Goal: Task Accomplishment & Management: Use online tool/utility

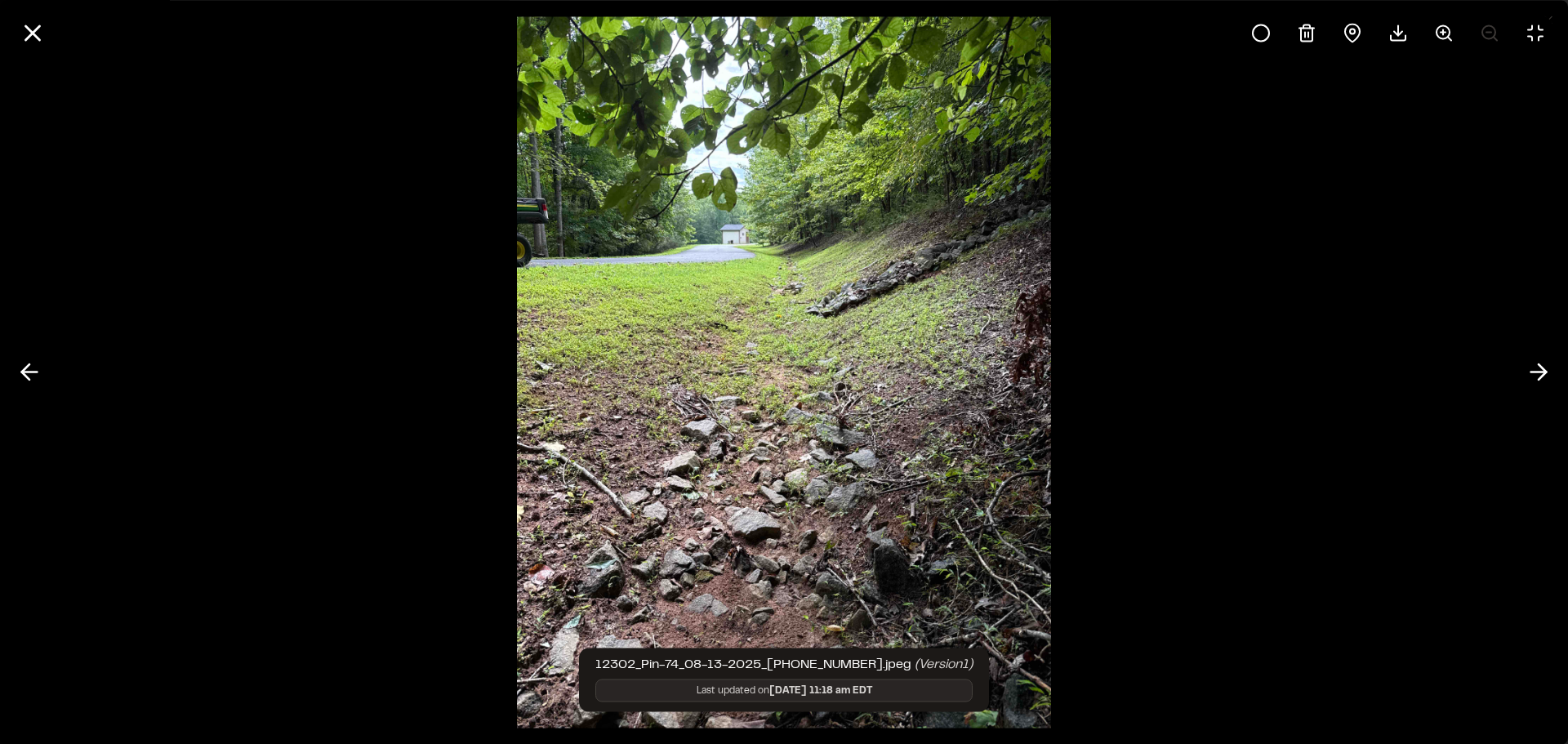
scroll to position [79, 0]
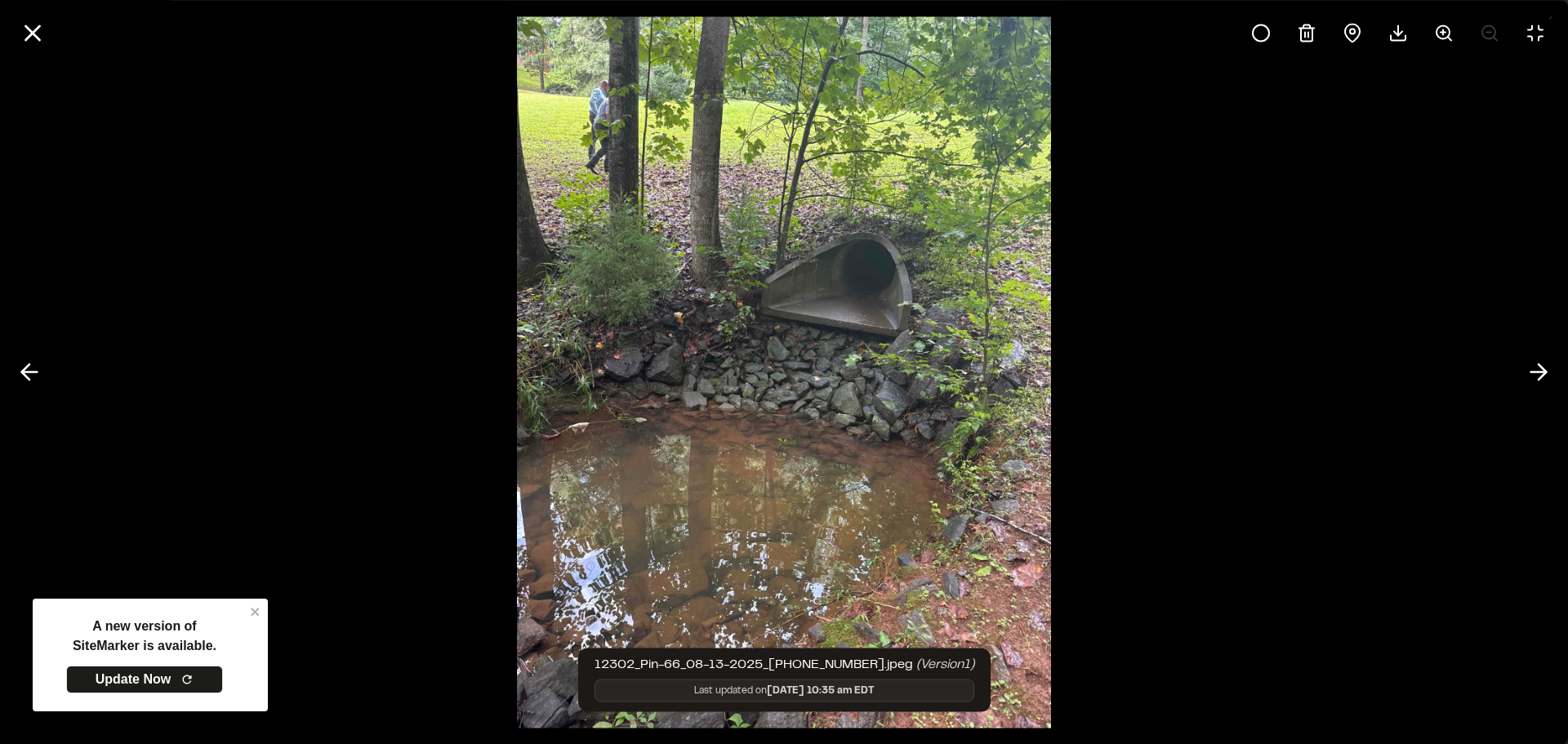
click at [1444, 274] on div at bounding box center [784, 372] width 1568 height 744
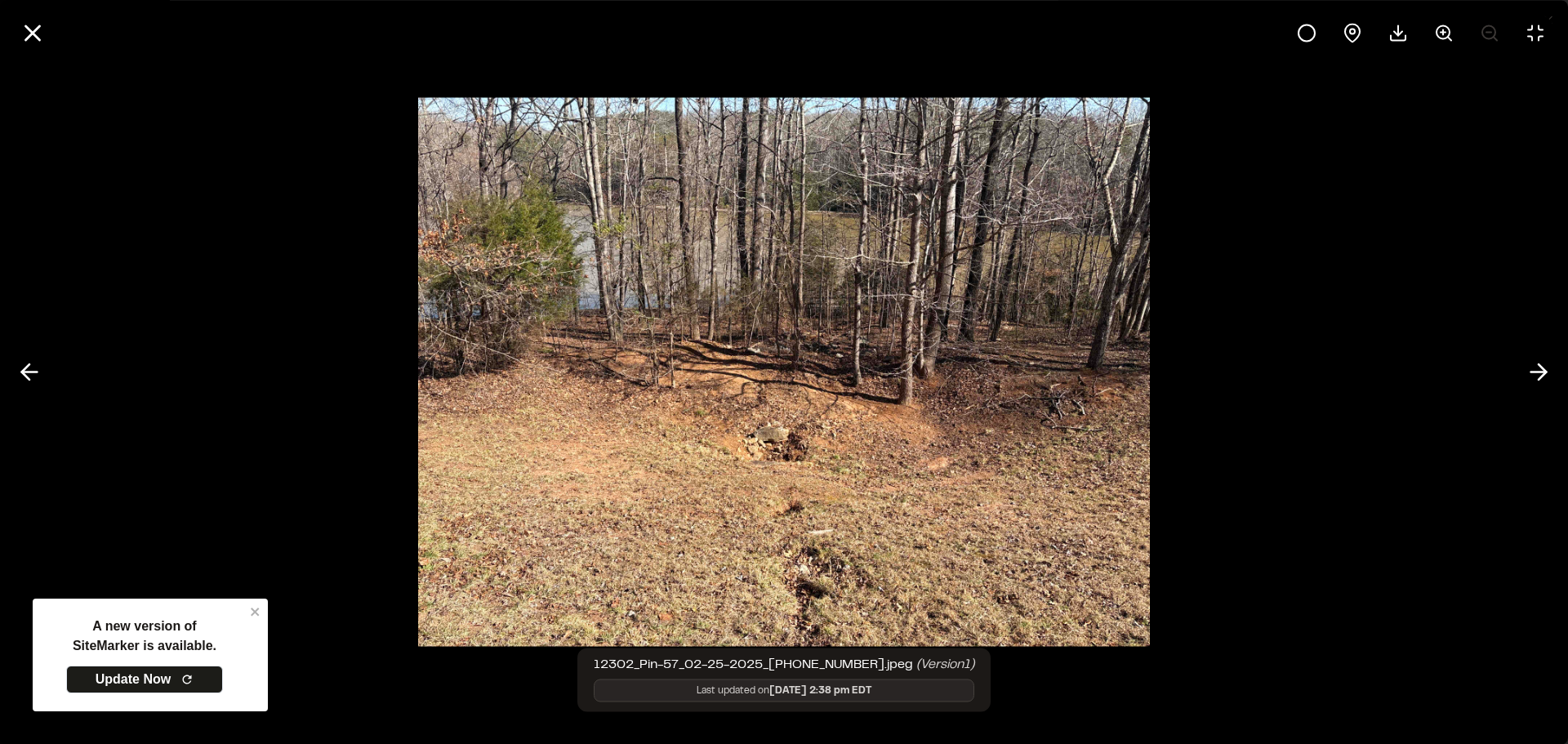
click at [589, 420] on img at bounding box center [784, 372] width 732 height 581
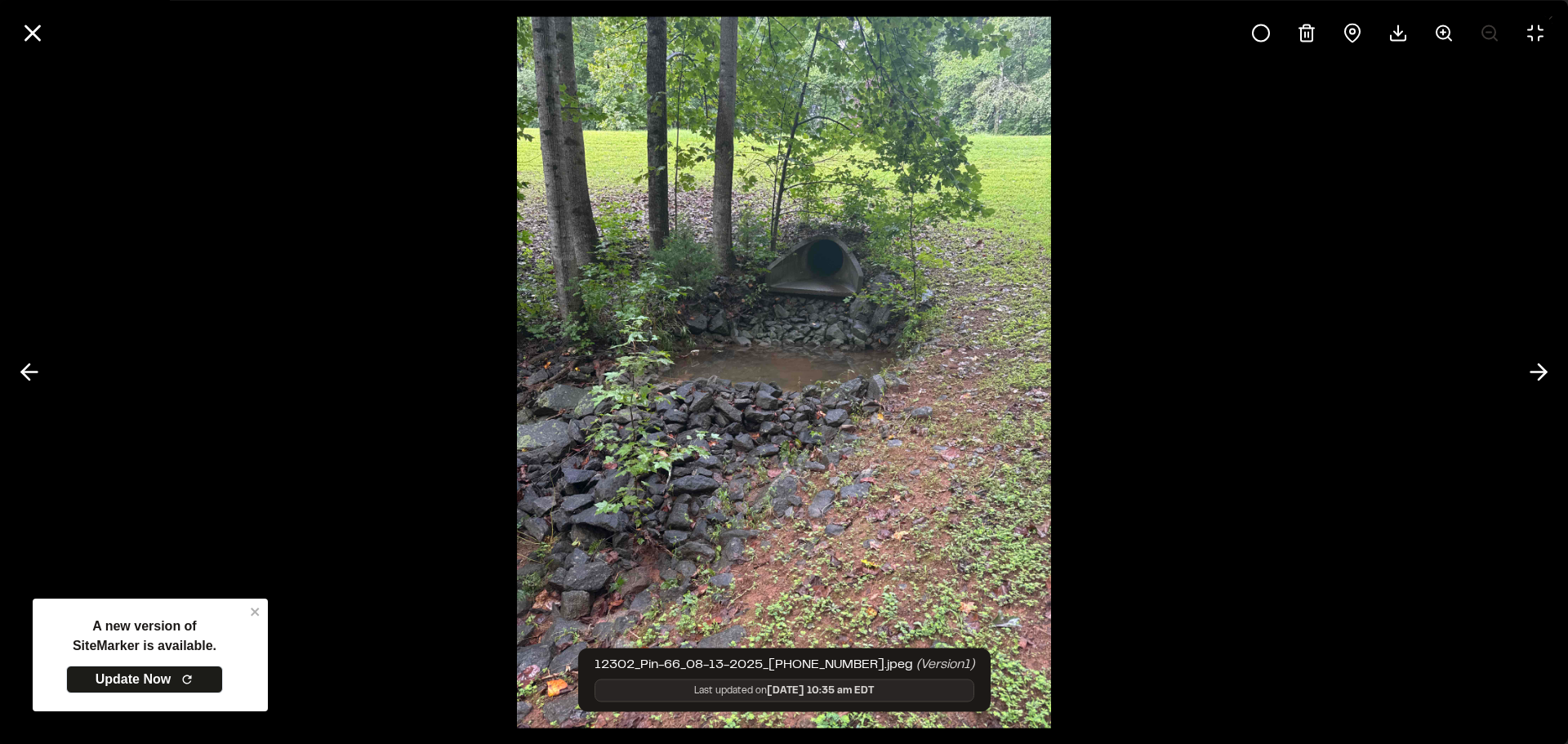
drag, startPoint x: 366, startPoint y: 600, endPoint x: 376, endPoint y: 598, distance: 10.2
click at [366, 600] on div at bounding box center [784, 372] width 1568 height 744
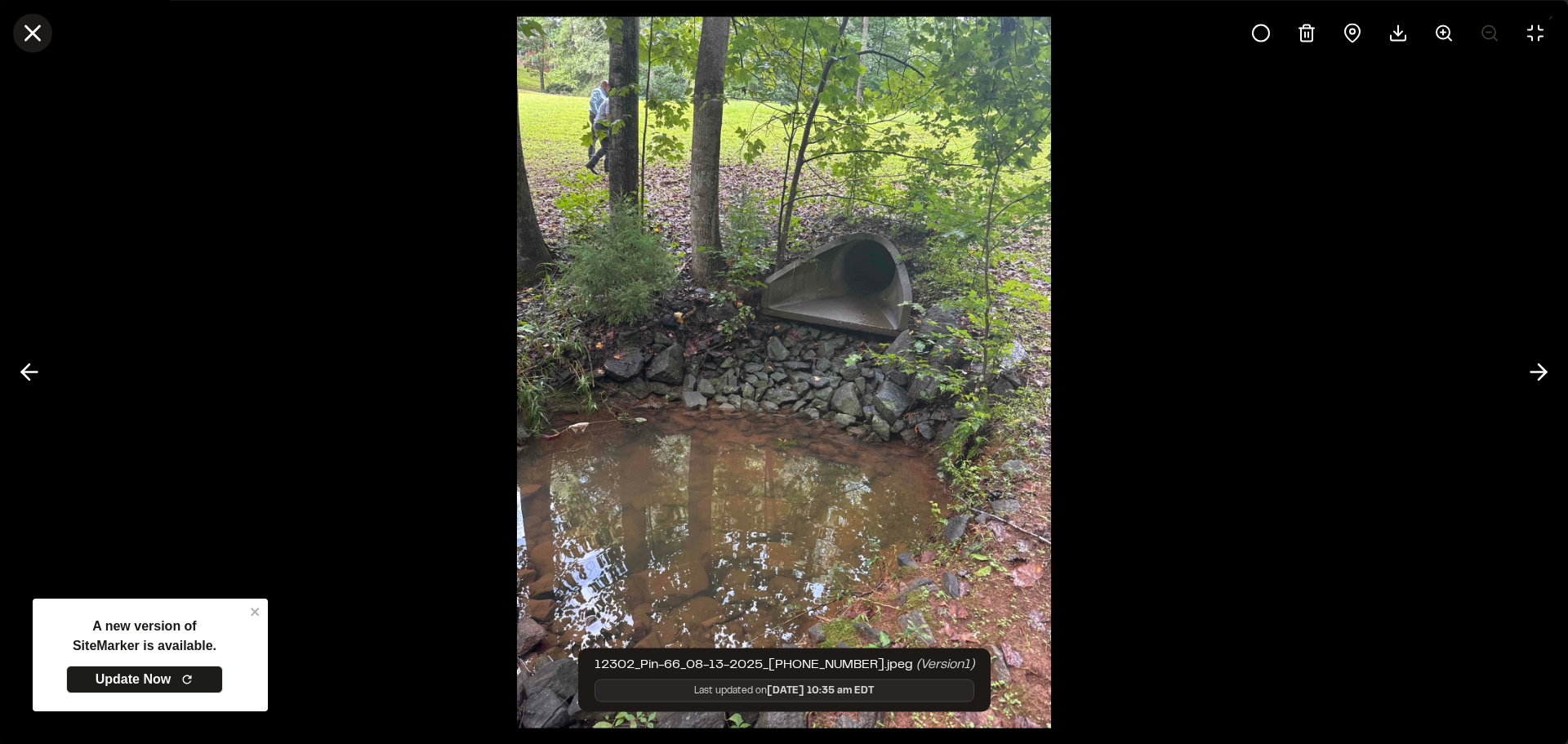
click at [39, 32] on icon at bounding box center [32, 33] width 28 height 28
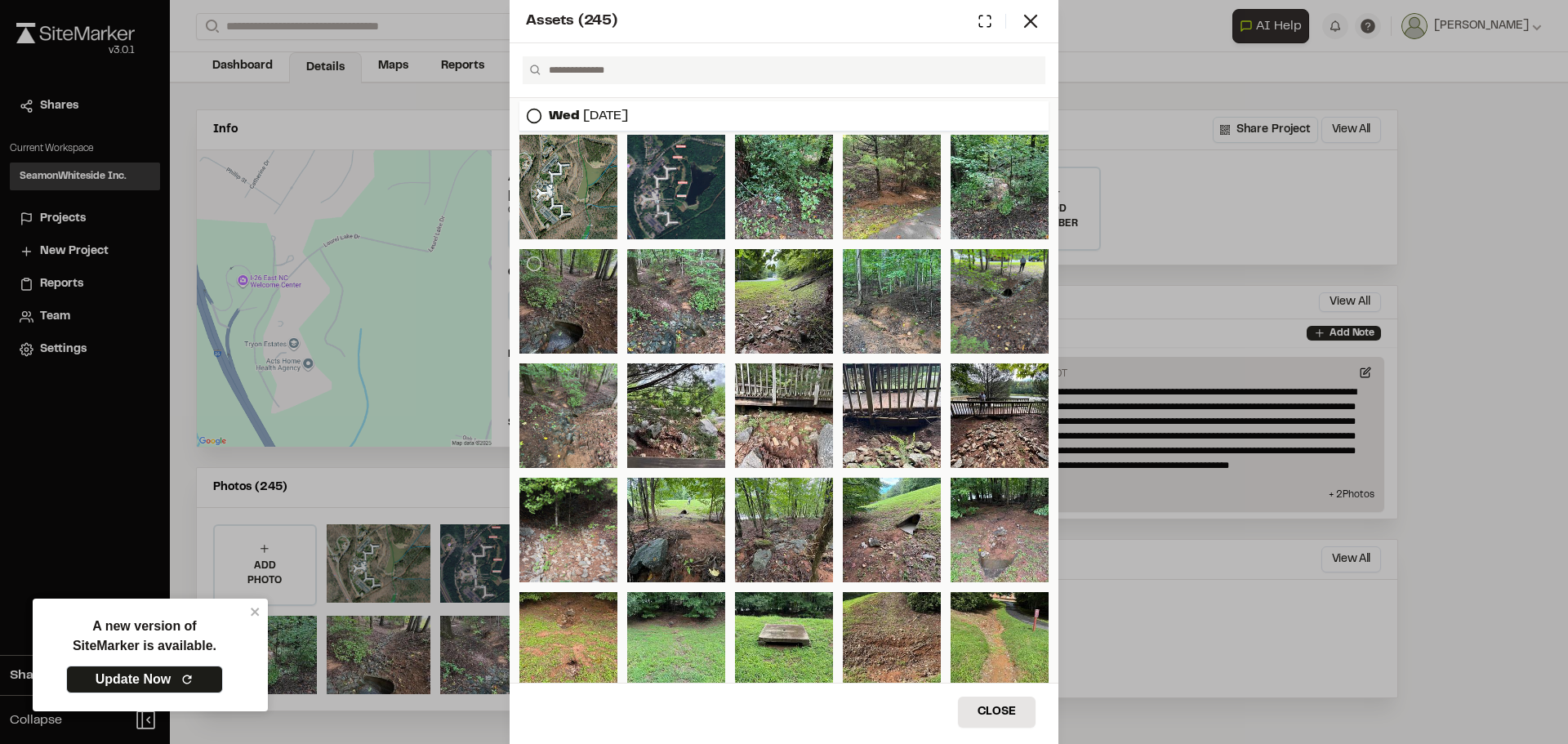
click at [571, 315] on div at bounding box center [569, 302] width 98 height 105
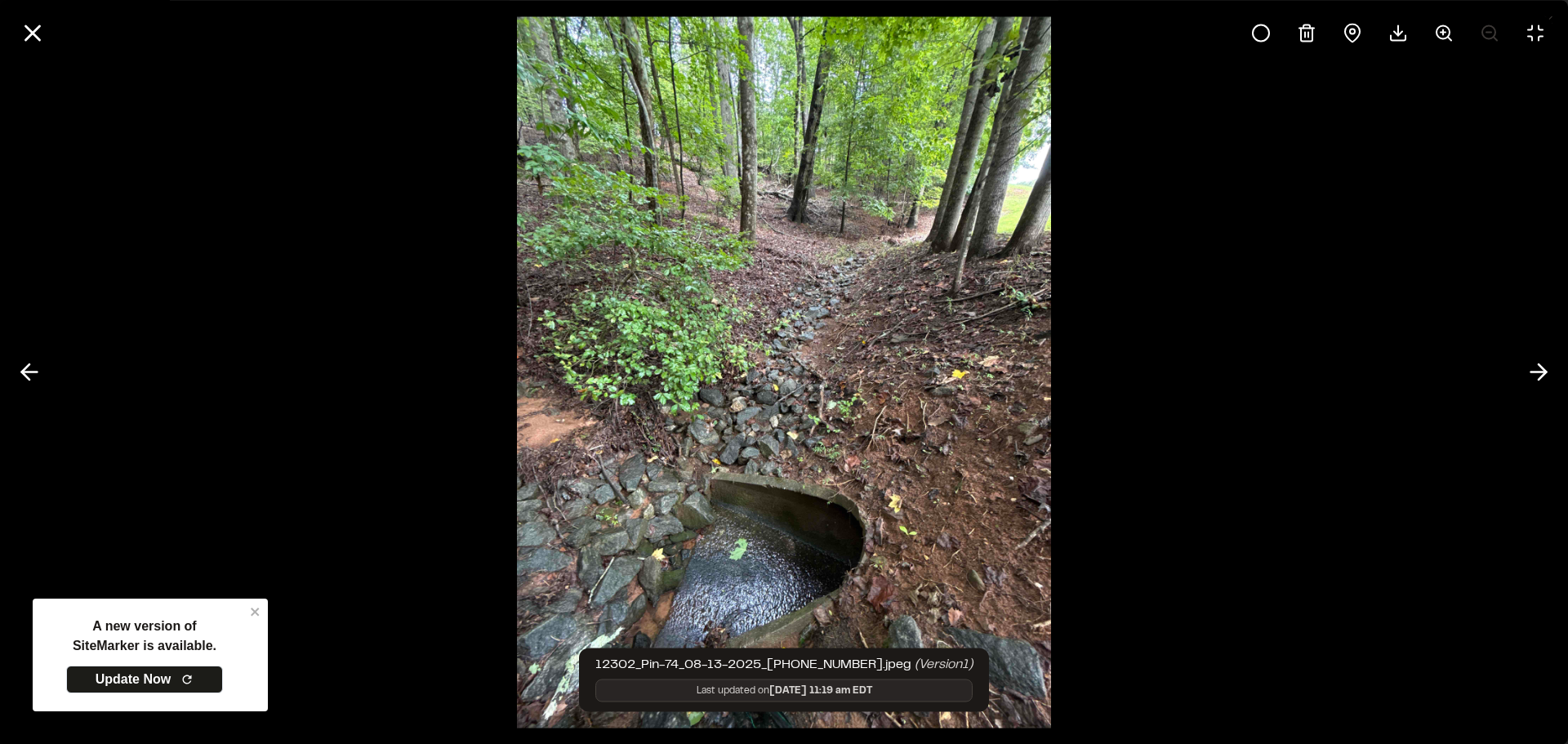
click at [340, 274] on div at bounding box center [784, 372] width 1568 height 744
click at [42, 39] on icon at bounding box center [32, 33] width 28 height 28
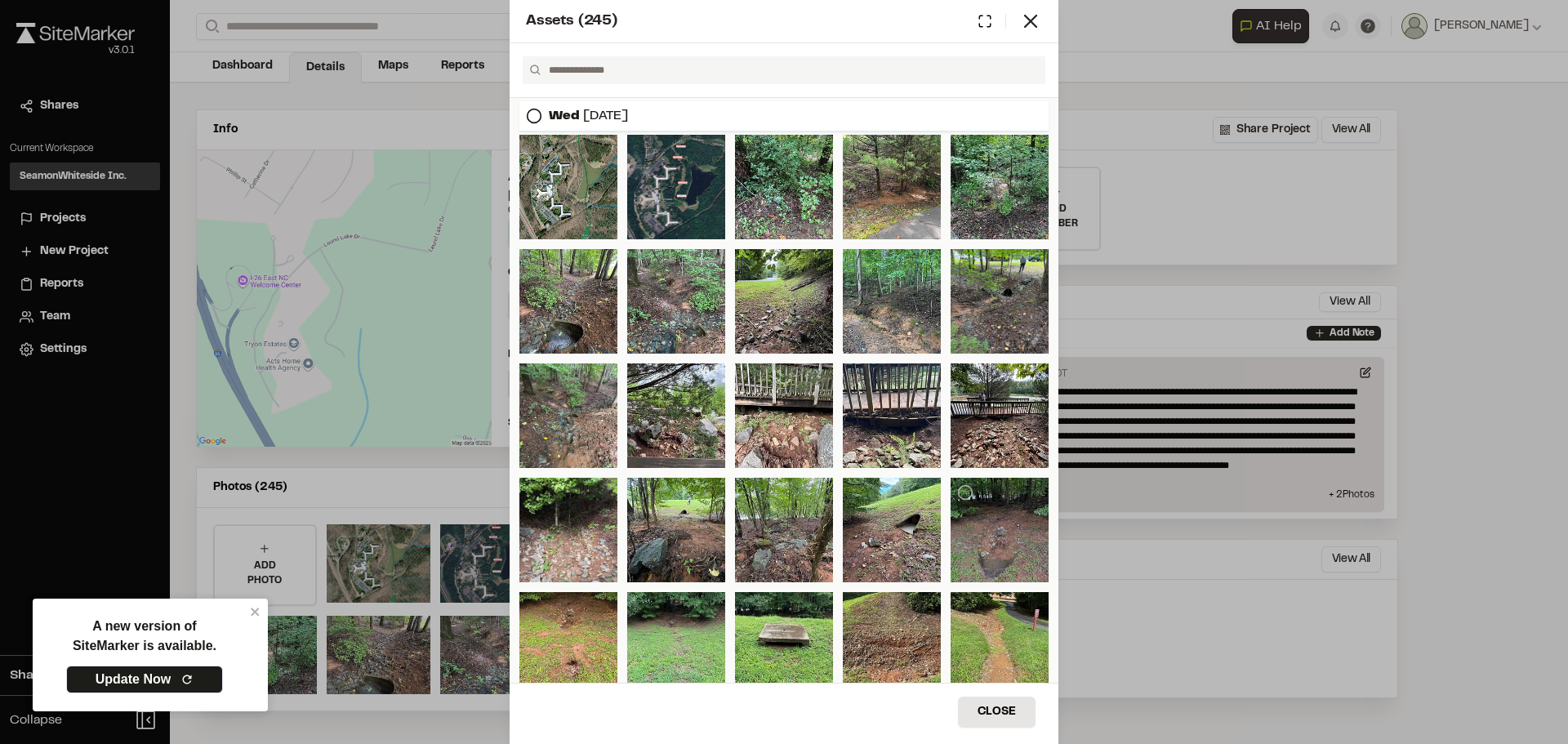
click at [980, 547] on div at bounding box center [999, 530] width 98 height 105
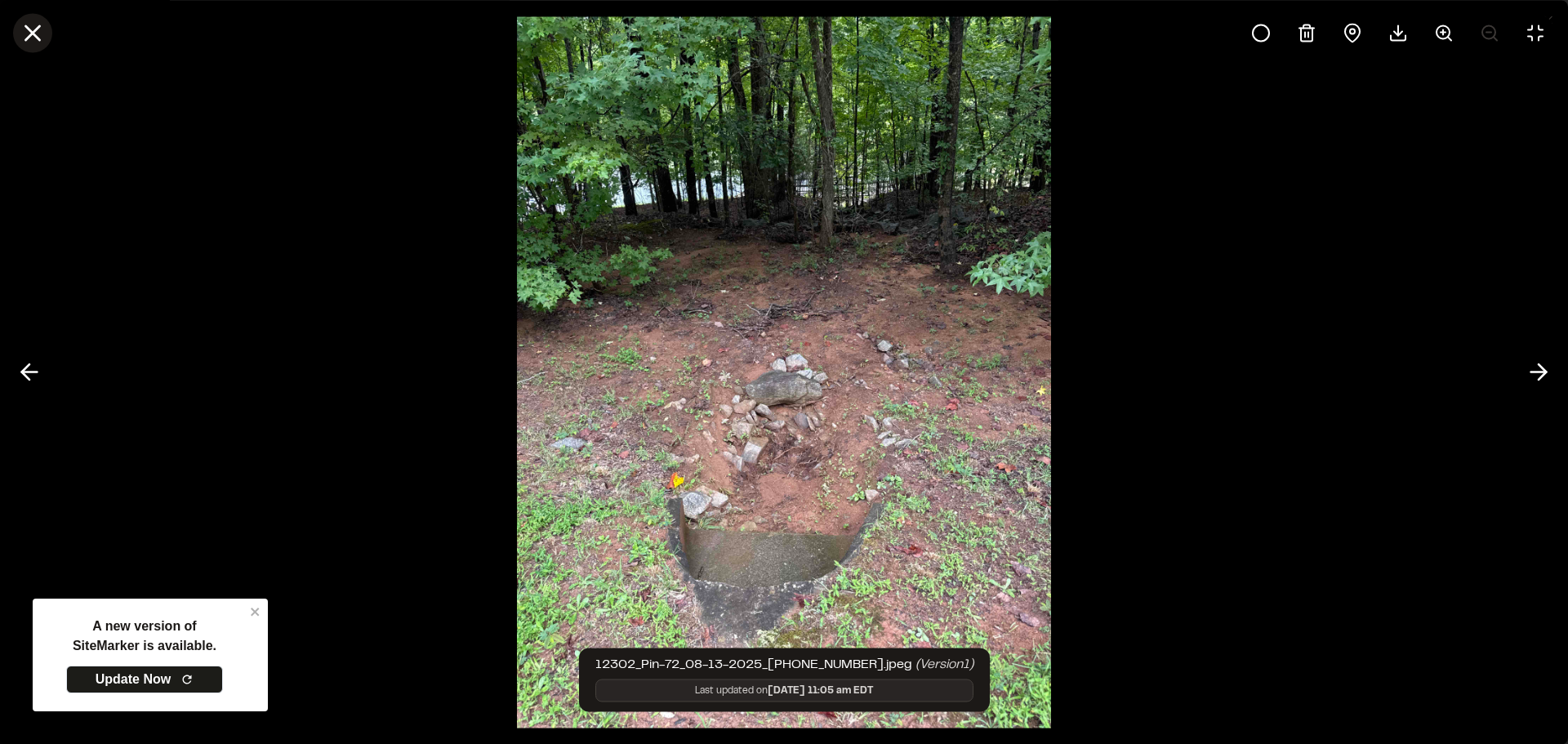
click at [47, 23] on button at bounding box center [32, 32] width 39 height 39
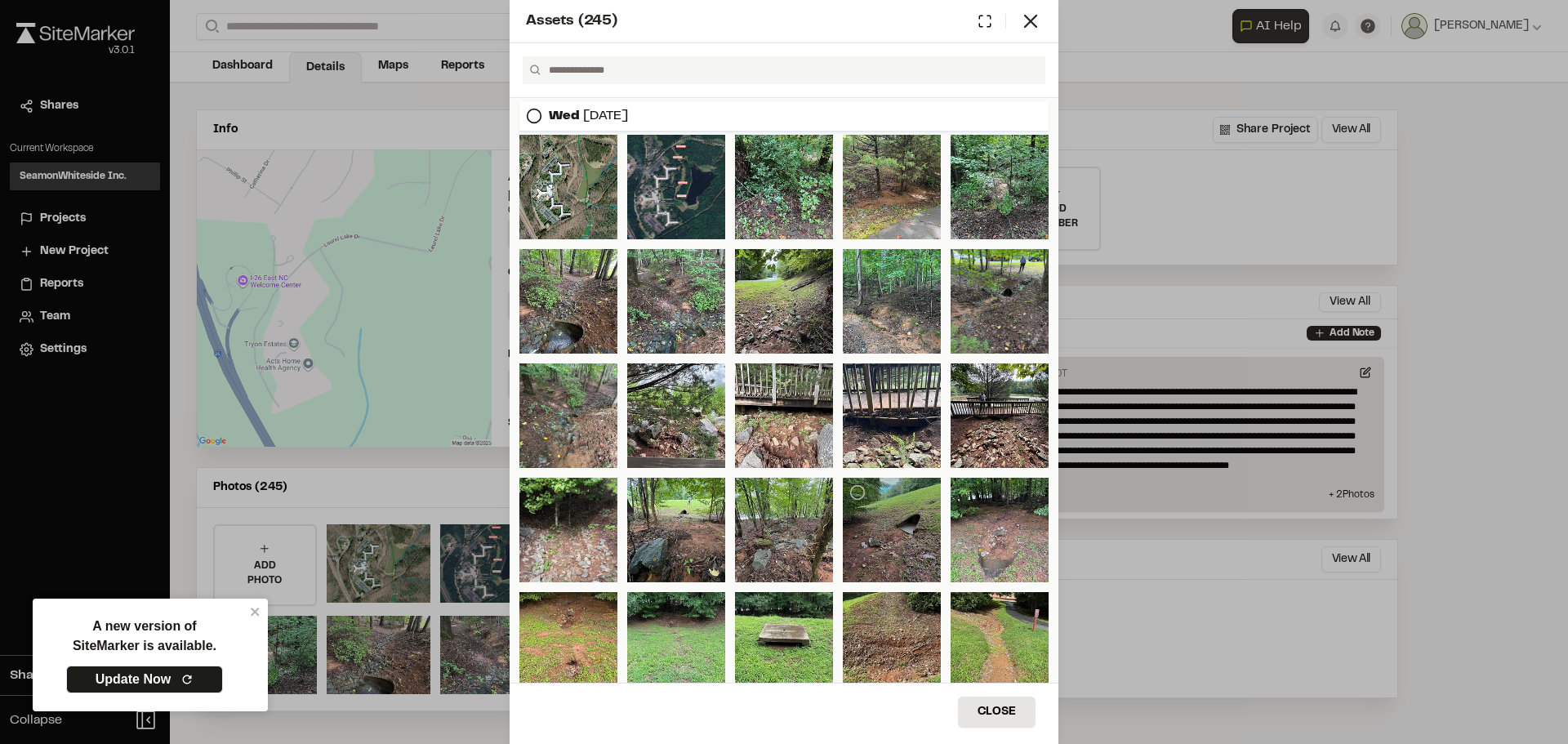
click at [894, 545] on div at bounding box center [892, 530] width 98 height 105
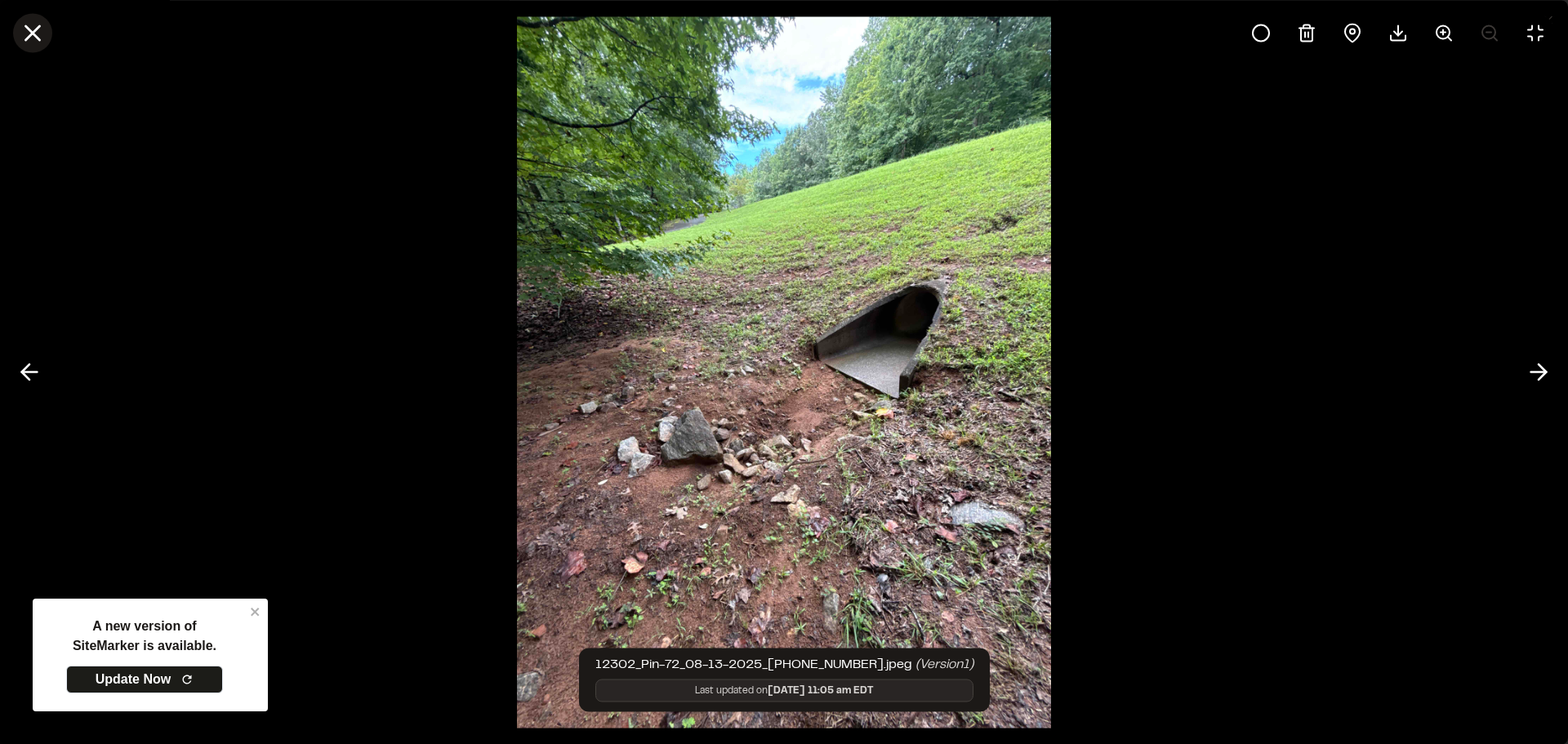
click at [38, 27] on line at bounding box center [32, 33] width 14 height 14
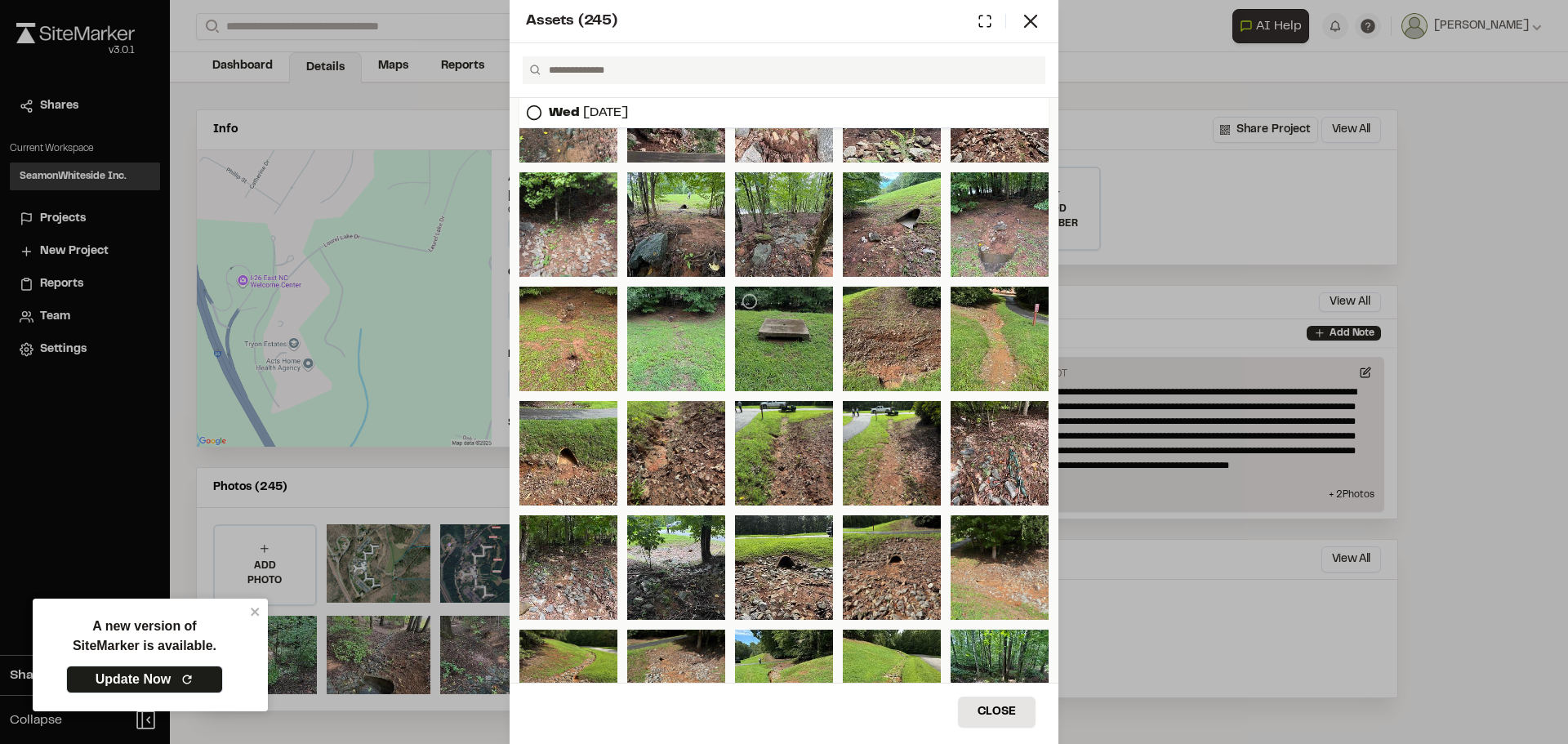
scroll to position [408, 0]
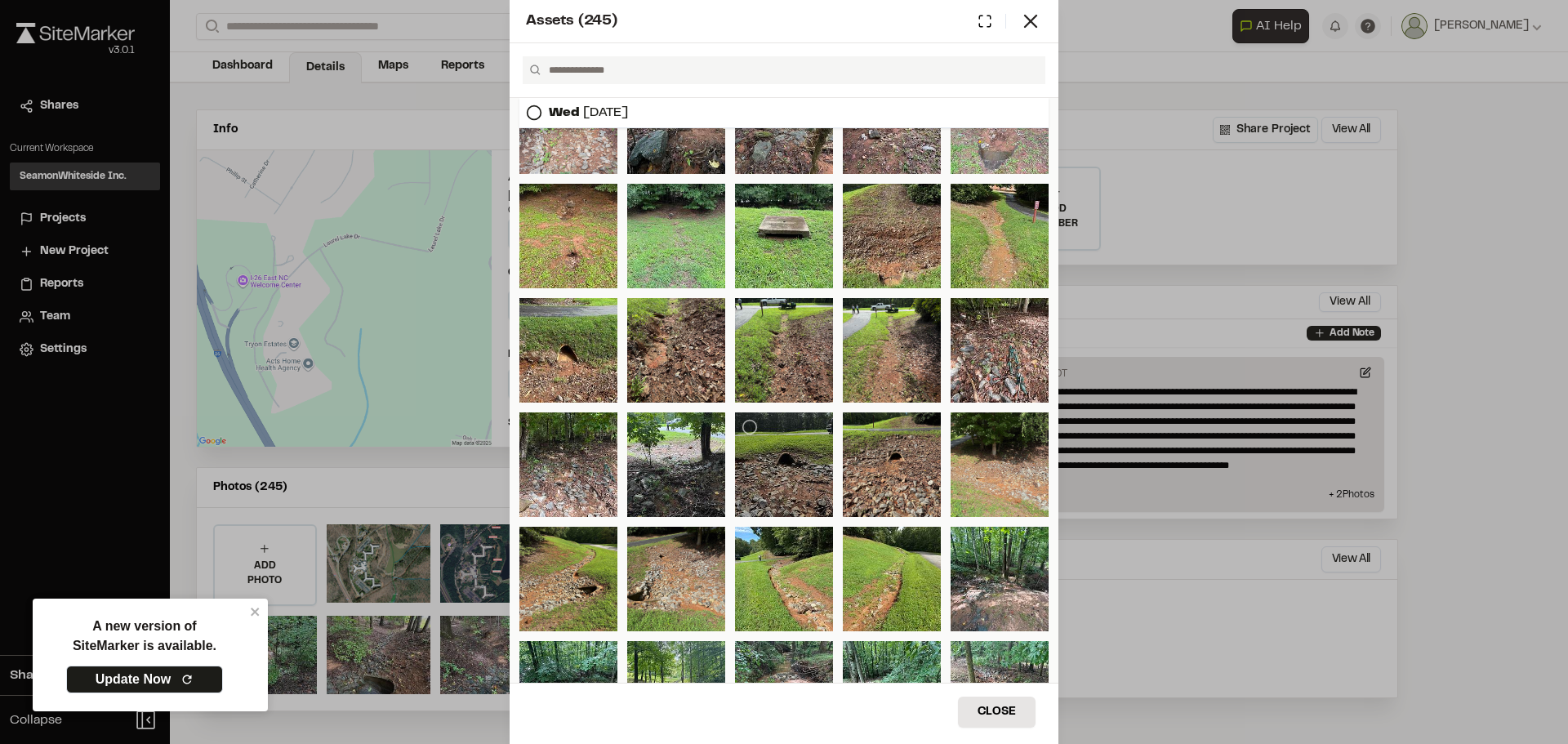
click at [780, 483] on div at bounding box center [784, 465] width 98 height 105
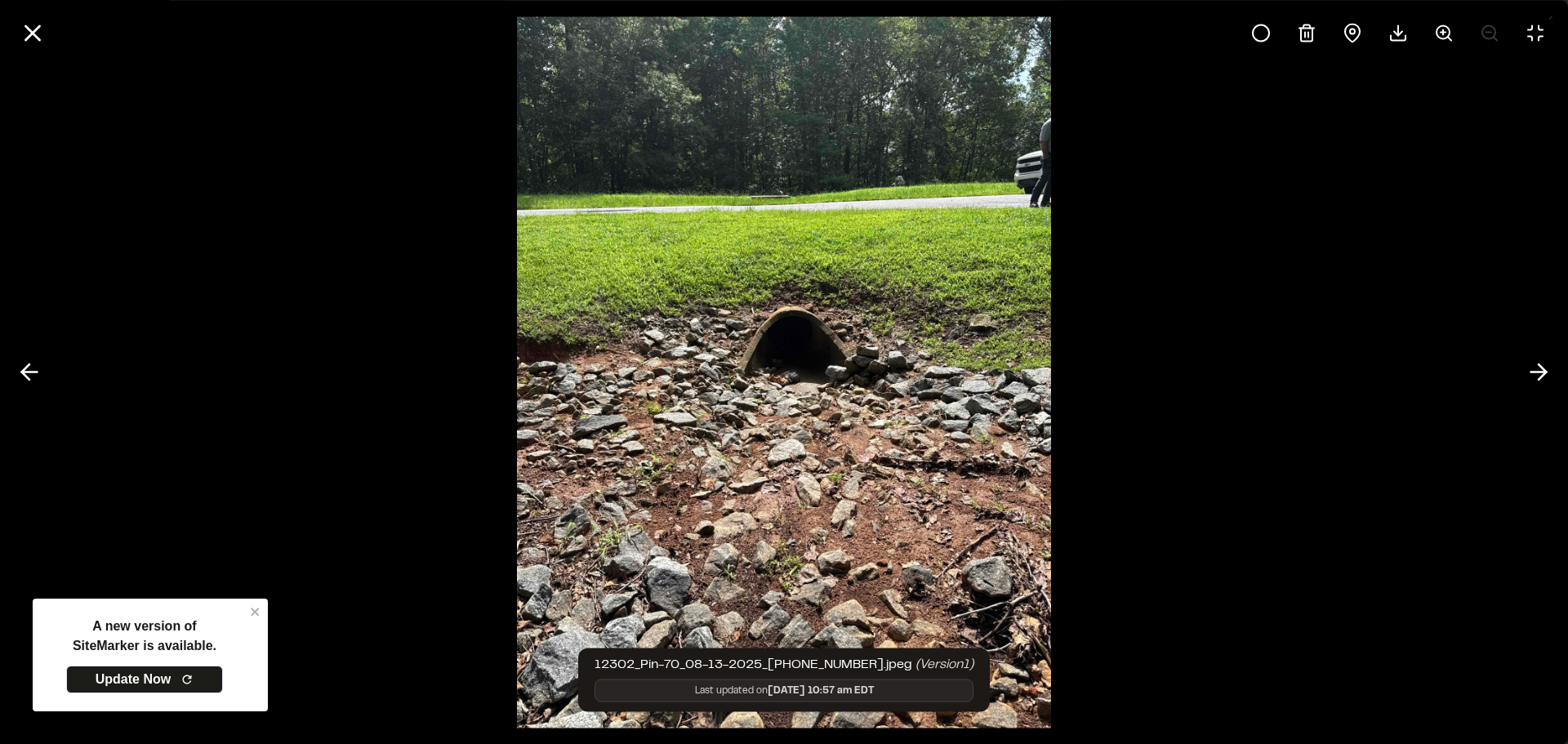
click at [431, 618] on div at bounding box center [784, 372] width 1568 height 744
click at [1361, 271] on div at bounding box center [784, 372] width 1568 height 744
click at [23, 30] on icon at bounding box center [32, 33] width 28 height 28
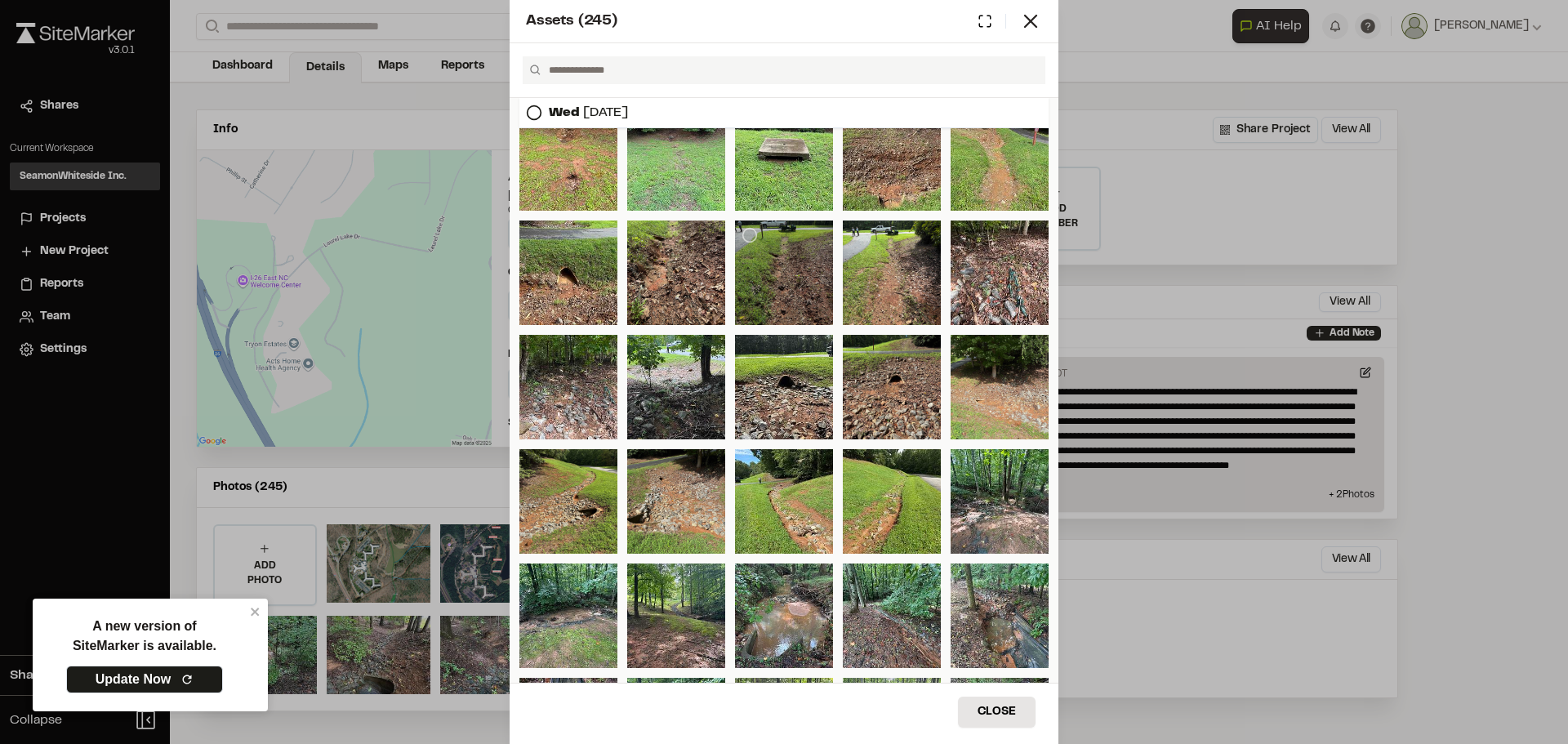
scroll to position [490, 0]
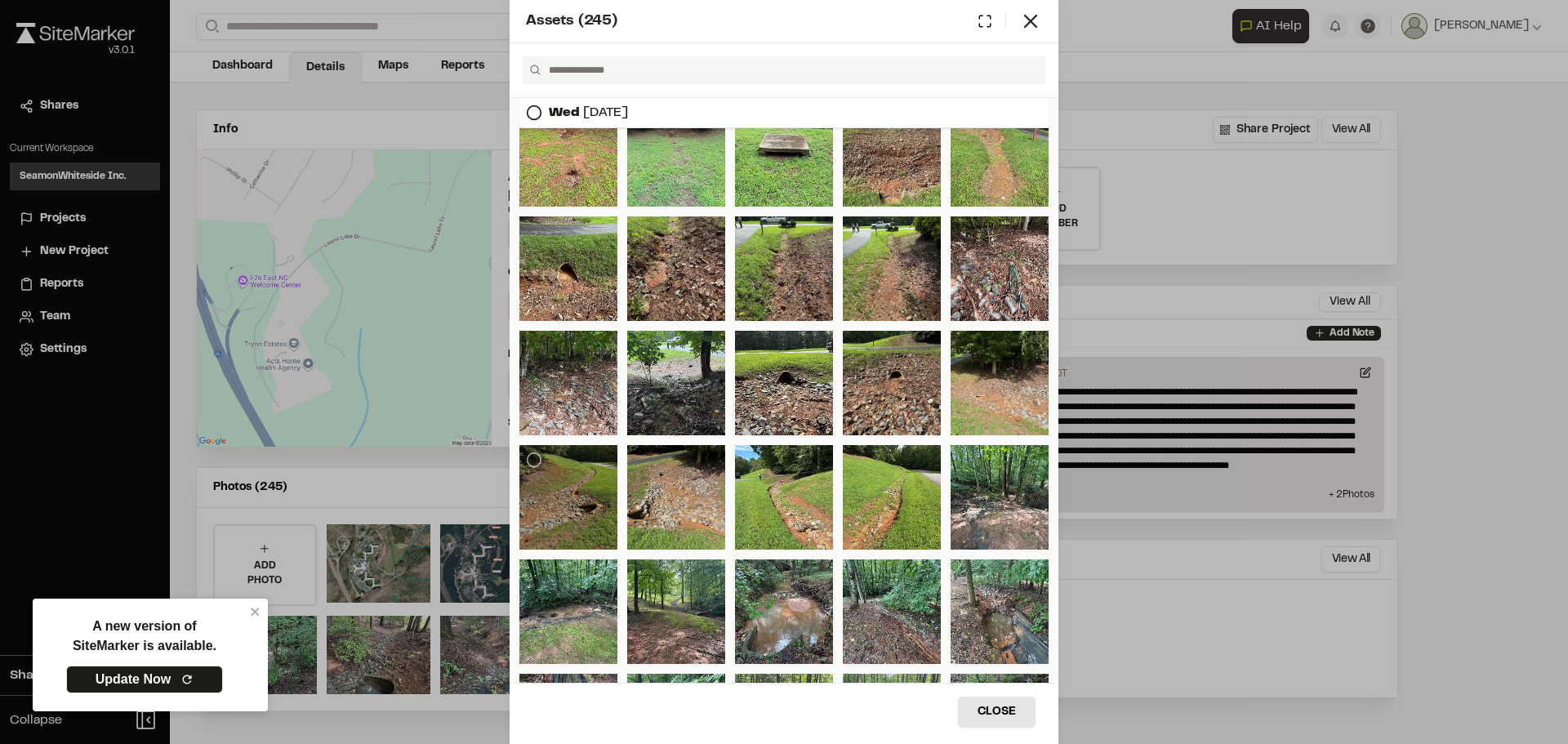
click at [588, 509] on div at bounding box center [569, 498] width 98 height 105
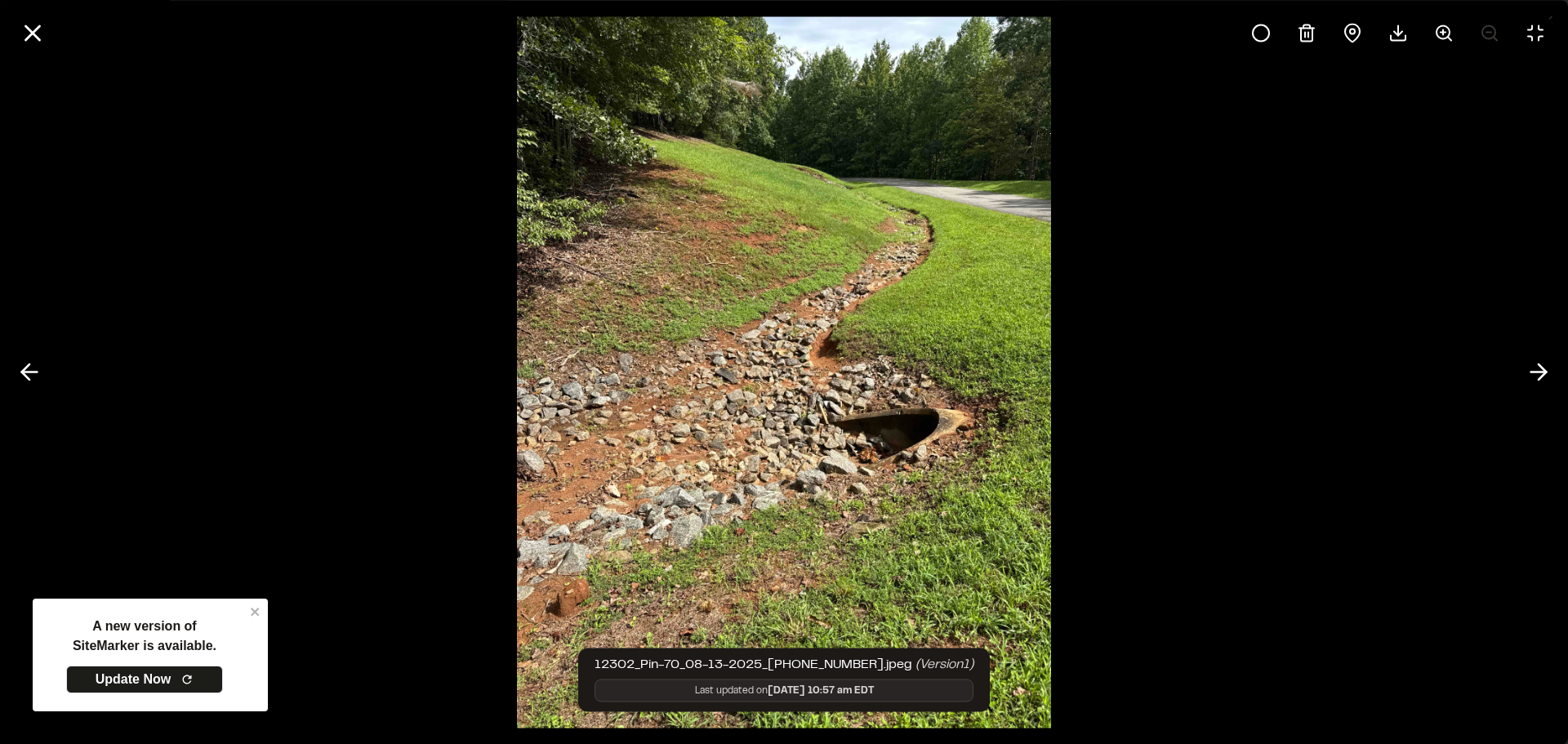
click at [1174, 369] on div at bounding box center [784, 372] width 1568 height 744
click at [1386, 271] on div at bounding box center [784, 372] width 1568 height 744
click at [32, 31] on line at bounding box center [32, 33] width 14 height 14
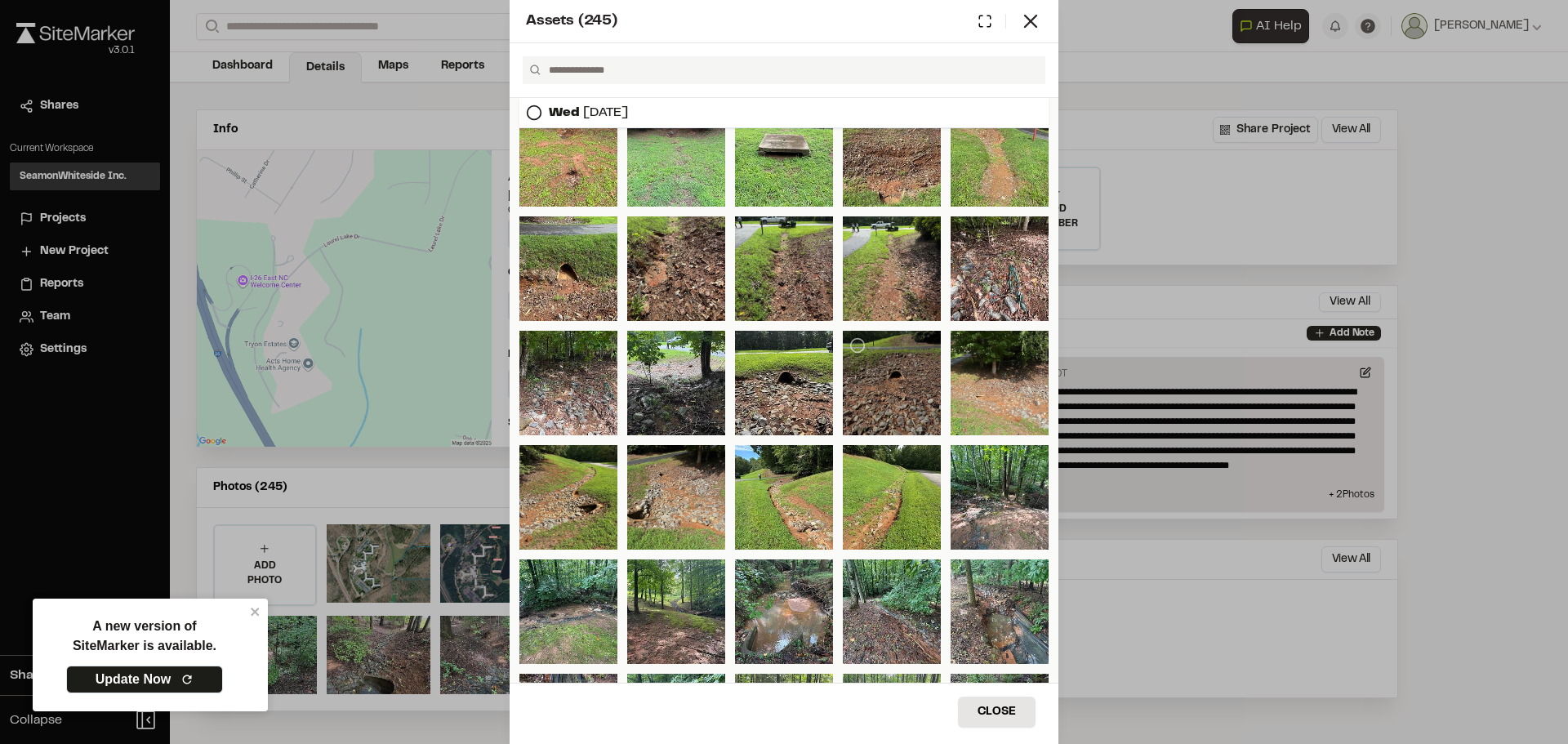
click at [886, 391] on div at bounding box center [892, 383] width 98 height 105
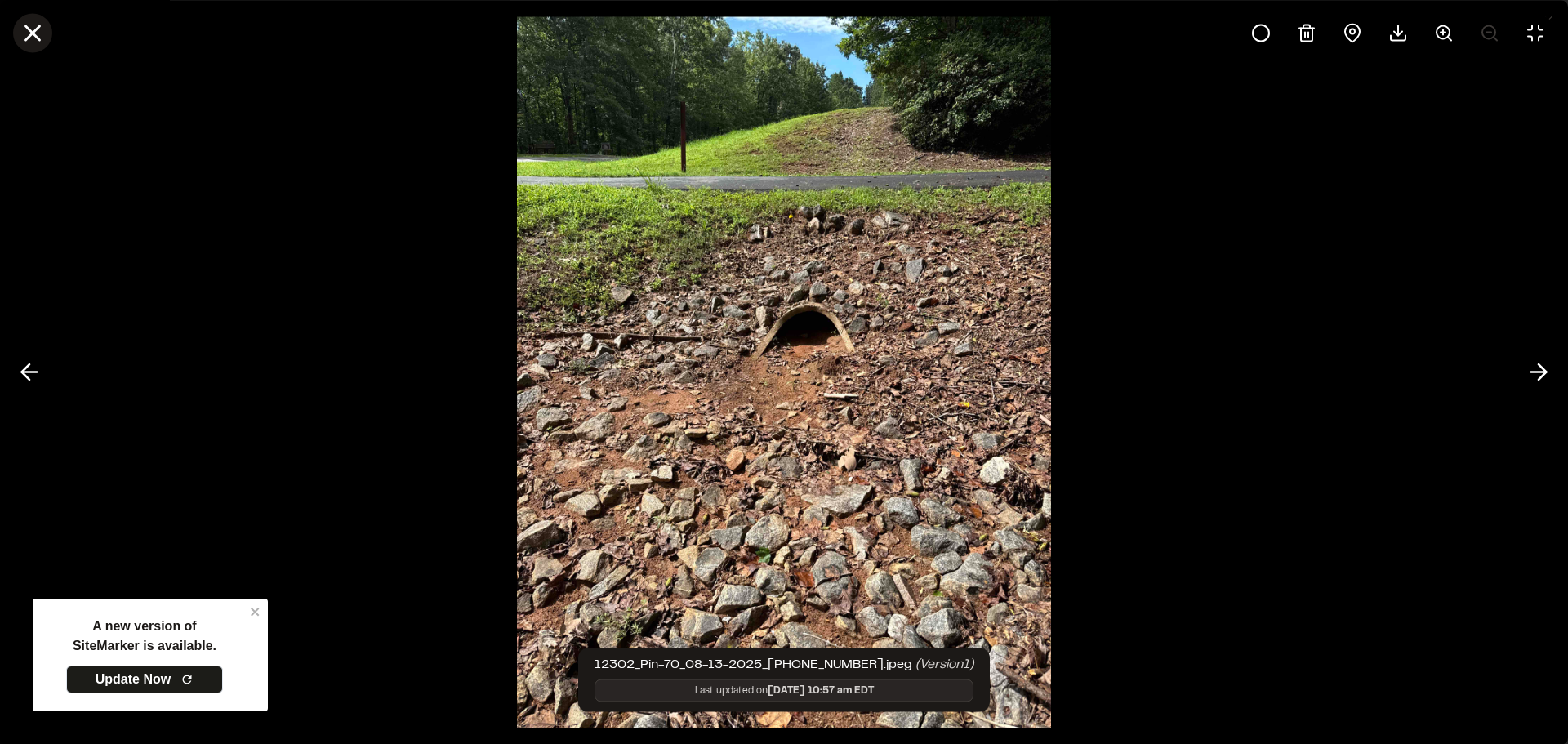
click at [28, 30] on line at bounding box center [32, 33] width 14 height 14
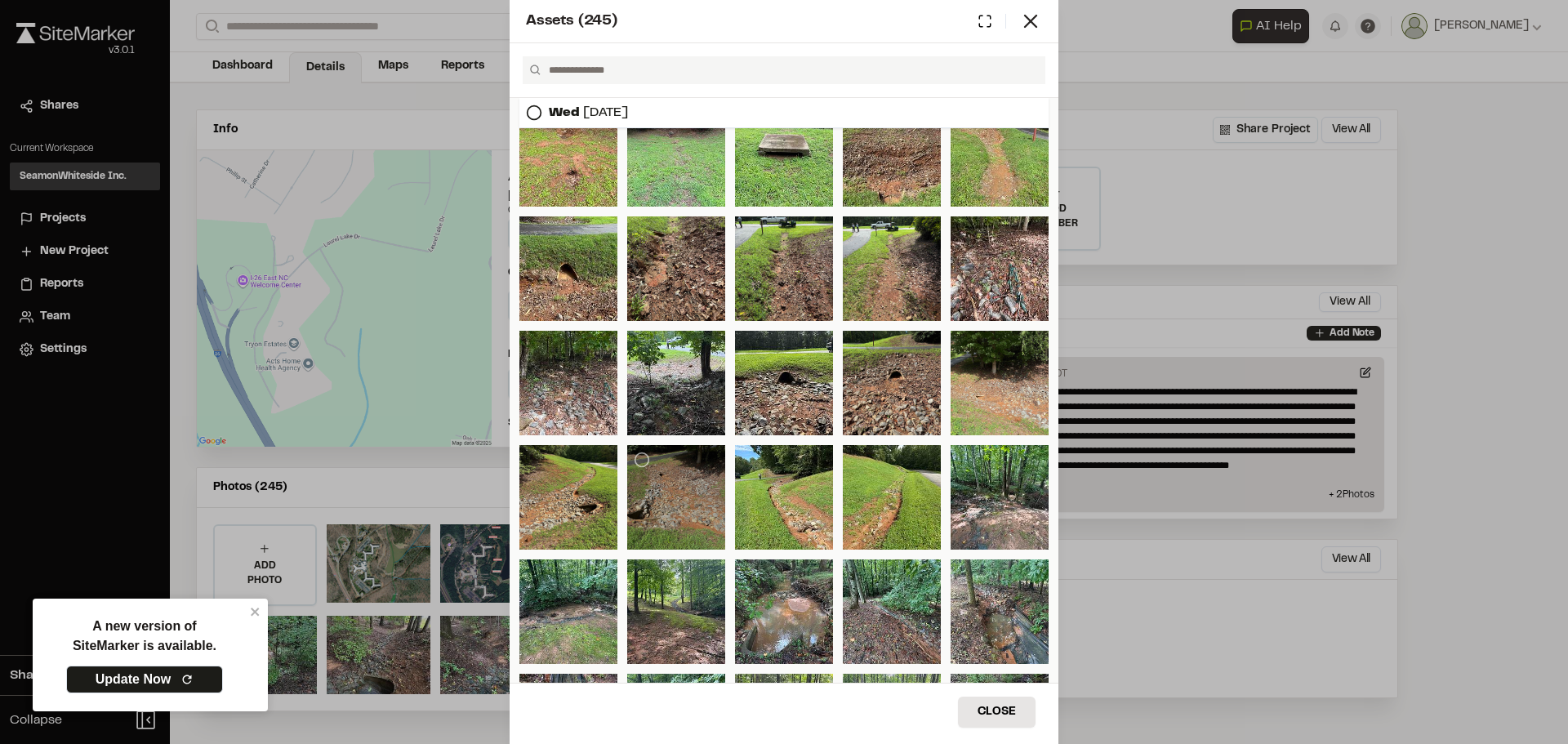
click at [692, 503] on div at bounding box center [676, 498] width 98 height 105
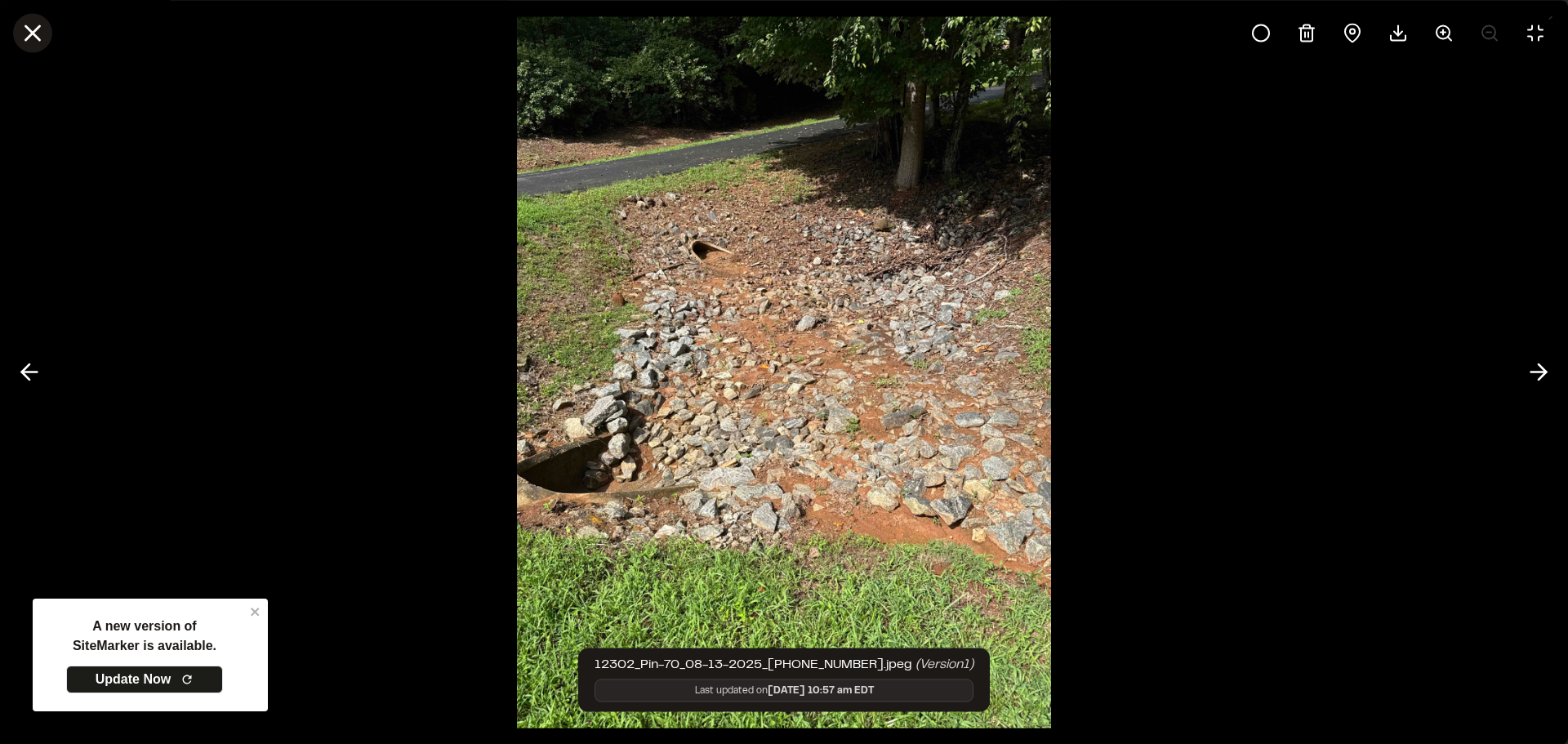
drag, startPoint x: 56, startPoint y: 27, endPoint x: 41, endPoint y: 31, distance: 15.5
click at [55, 26] on div at bounding box center [784, 33] width 1568 height 65
click at [41, 31] on icon at bounding box center [32, 33] width 28 height 28
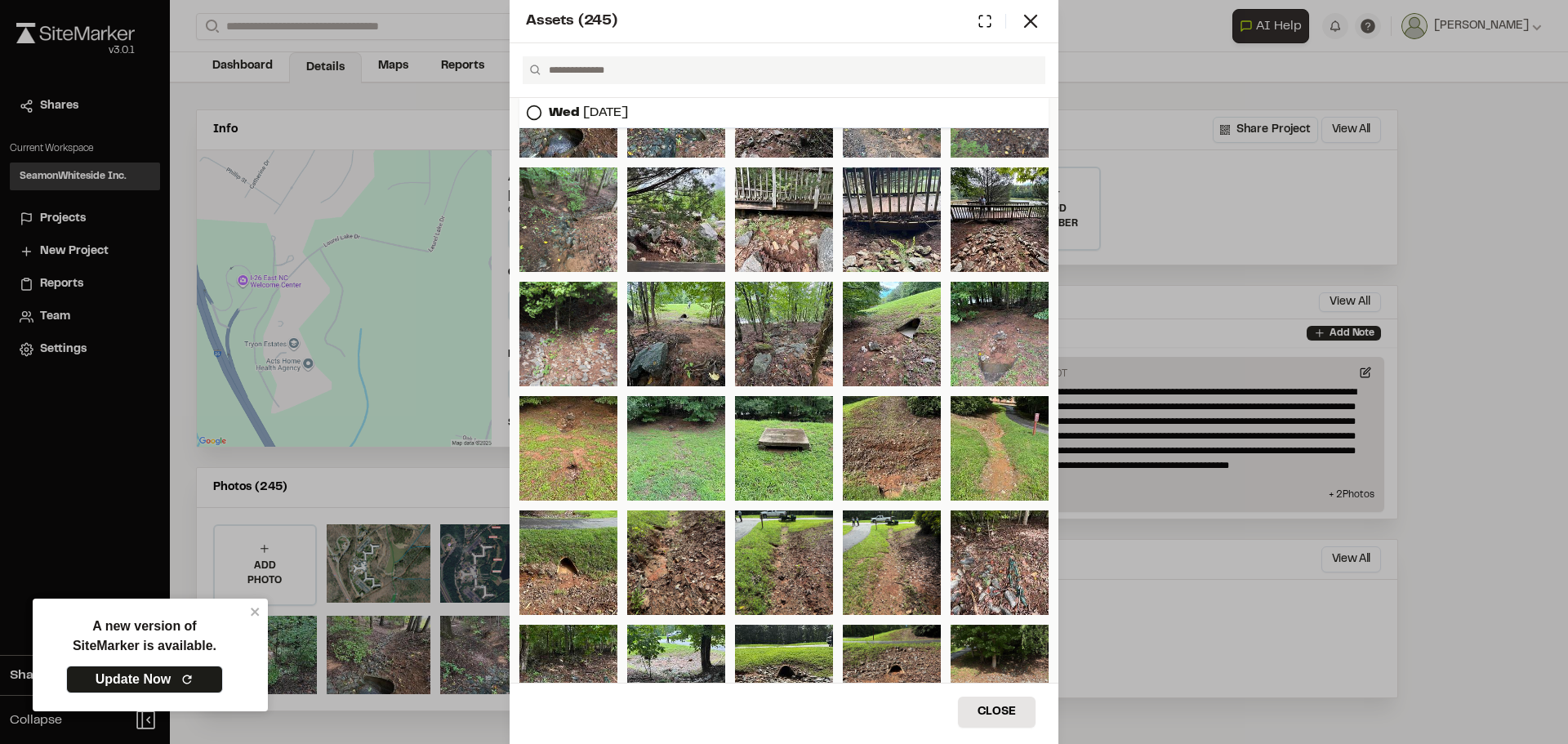
scroll to position [0, 0]
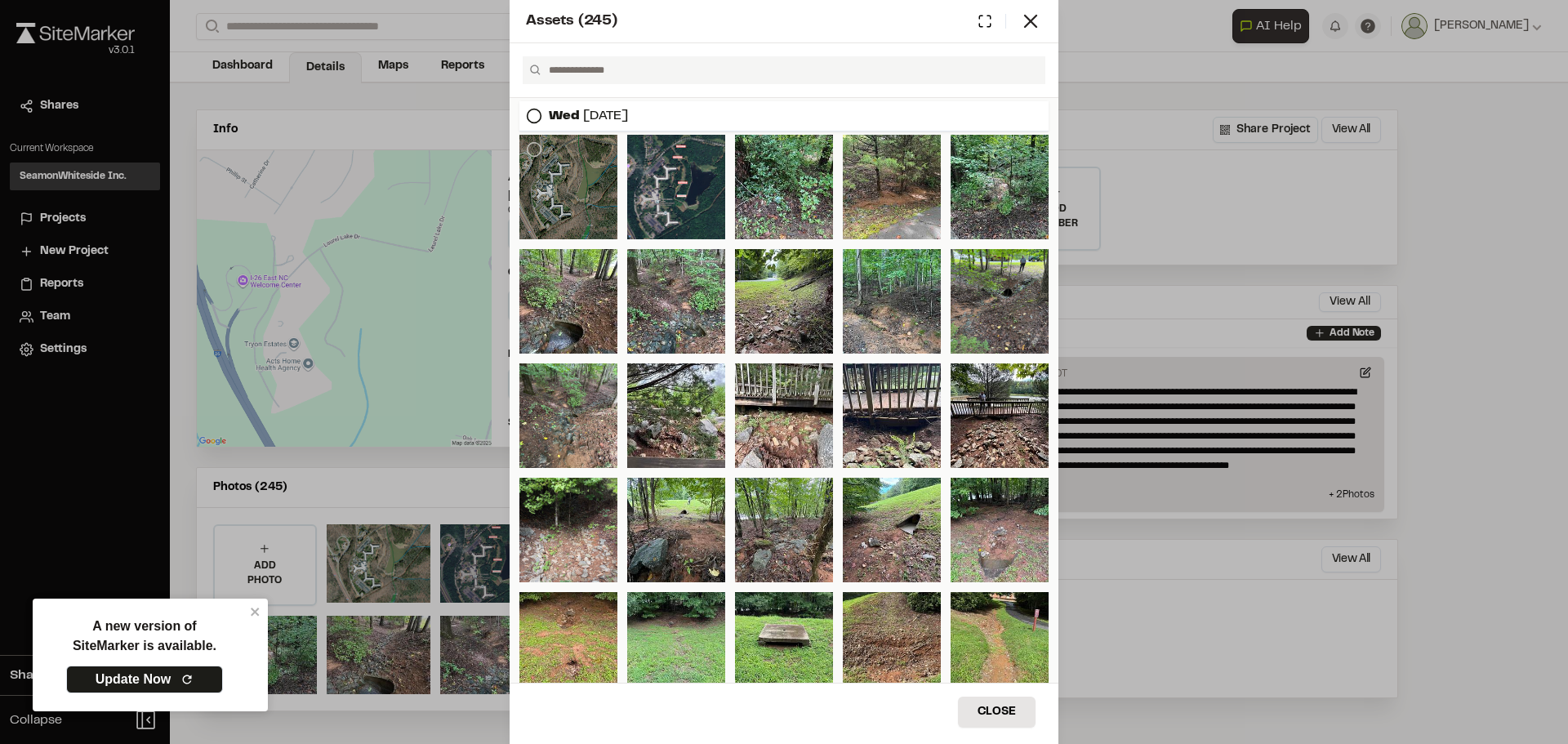
click at [597, 193] on div at bounding box center [569, 187] width 98 height 105
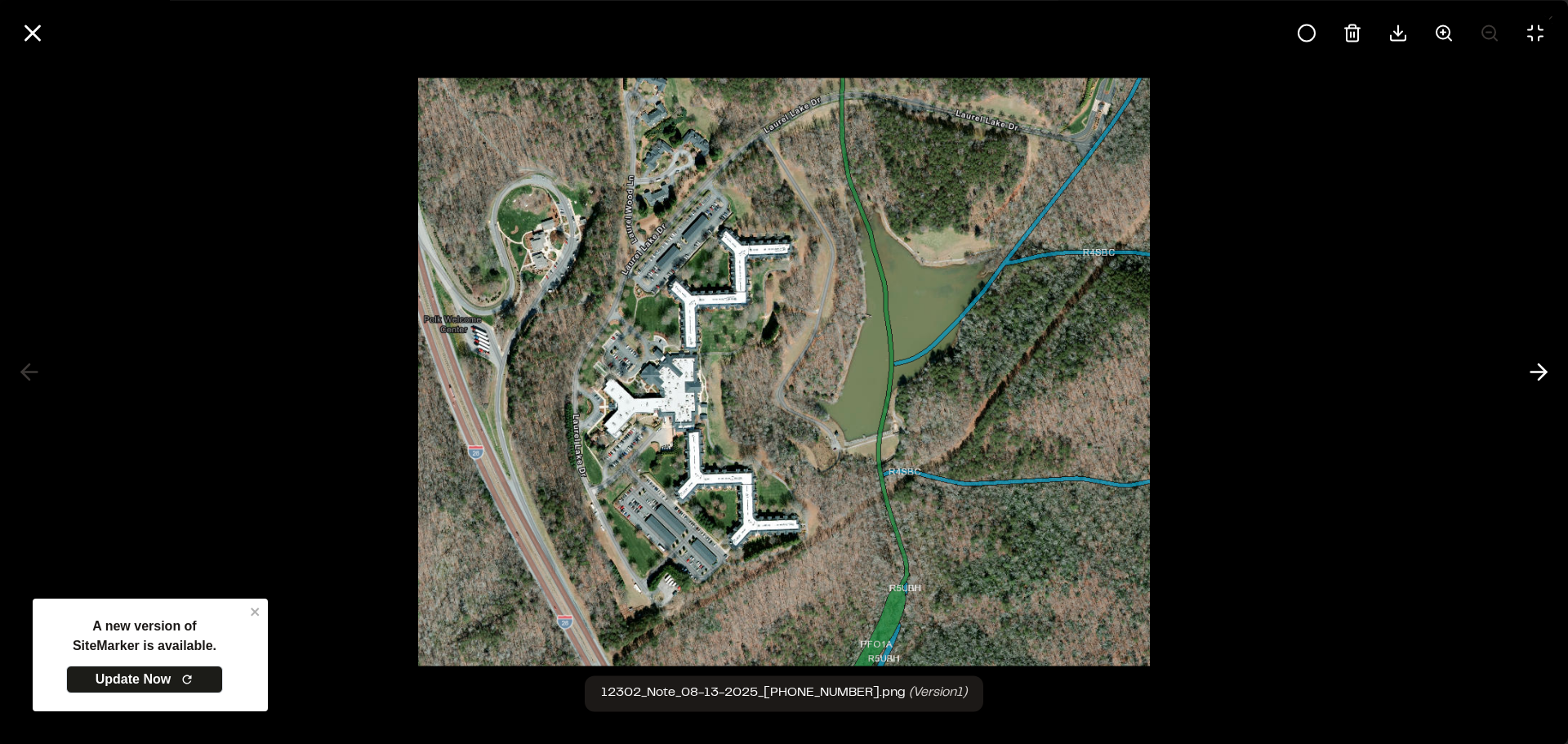
click at [1221, 255] on div at bounding box center [784, 372] width 1568 height 744
click at [1285, 229] on div at bounding box center [784, 372] width 1568 height 744
click at [32, 35] on icon at bounding box center [32, 33] width 28 height 28
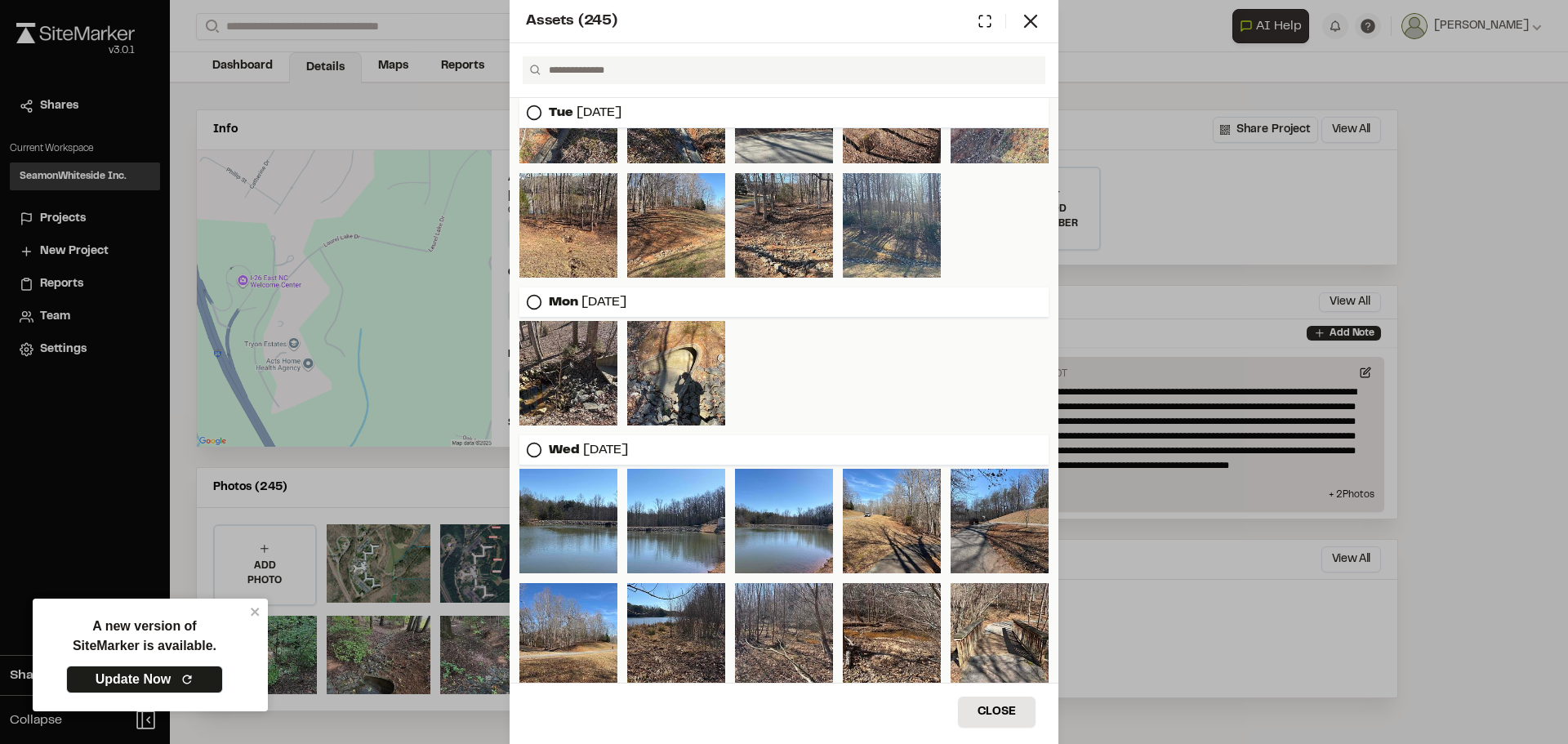
scroll to position [1716, 0]
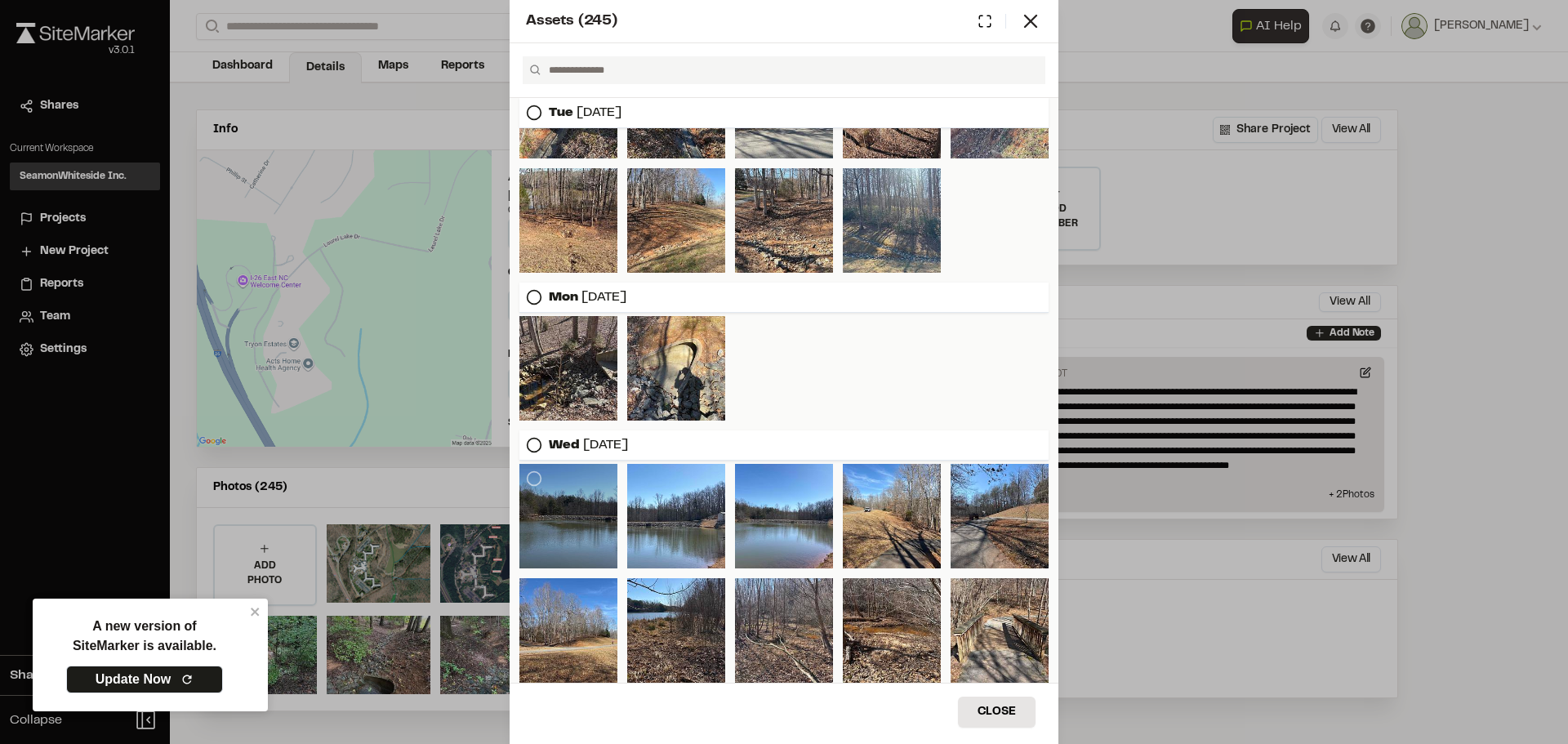
click at [552, 533] on div at bounding box center [569, 516] width 98 height 105
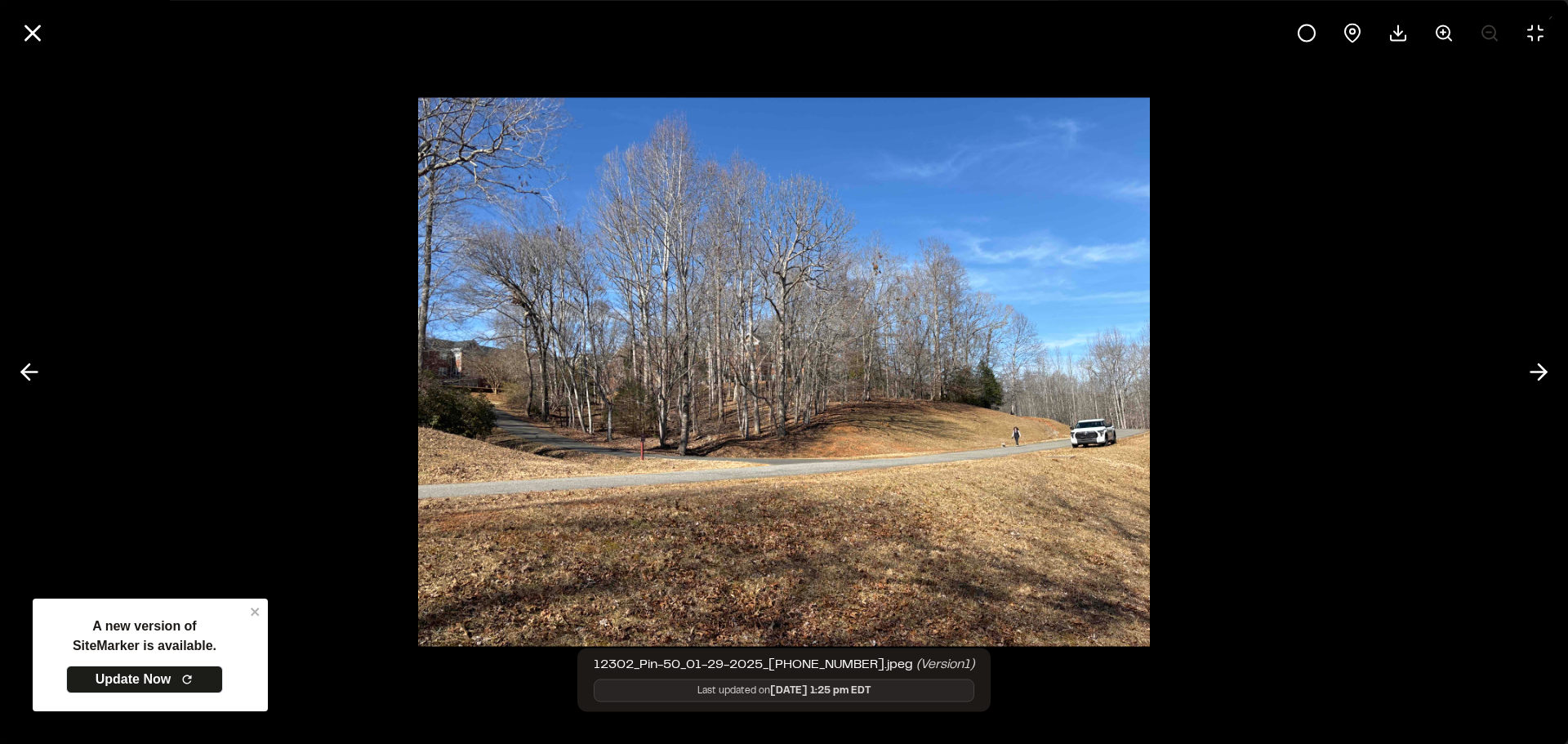
click at [279, 205] on div at bounding box center [784, 372] width 1568 height 744
click at [26, 27] on line at bounding box center [32, 33] width 14 height 14
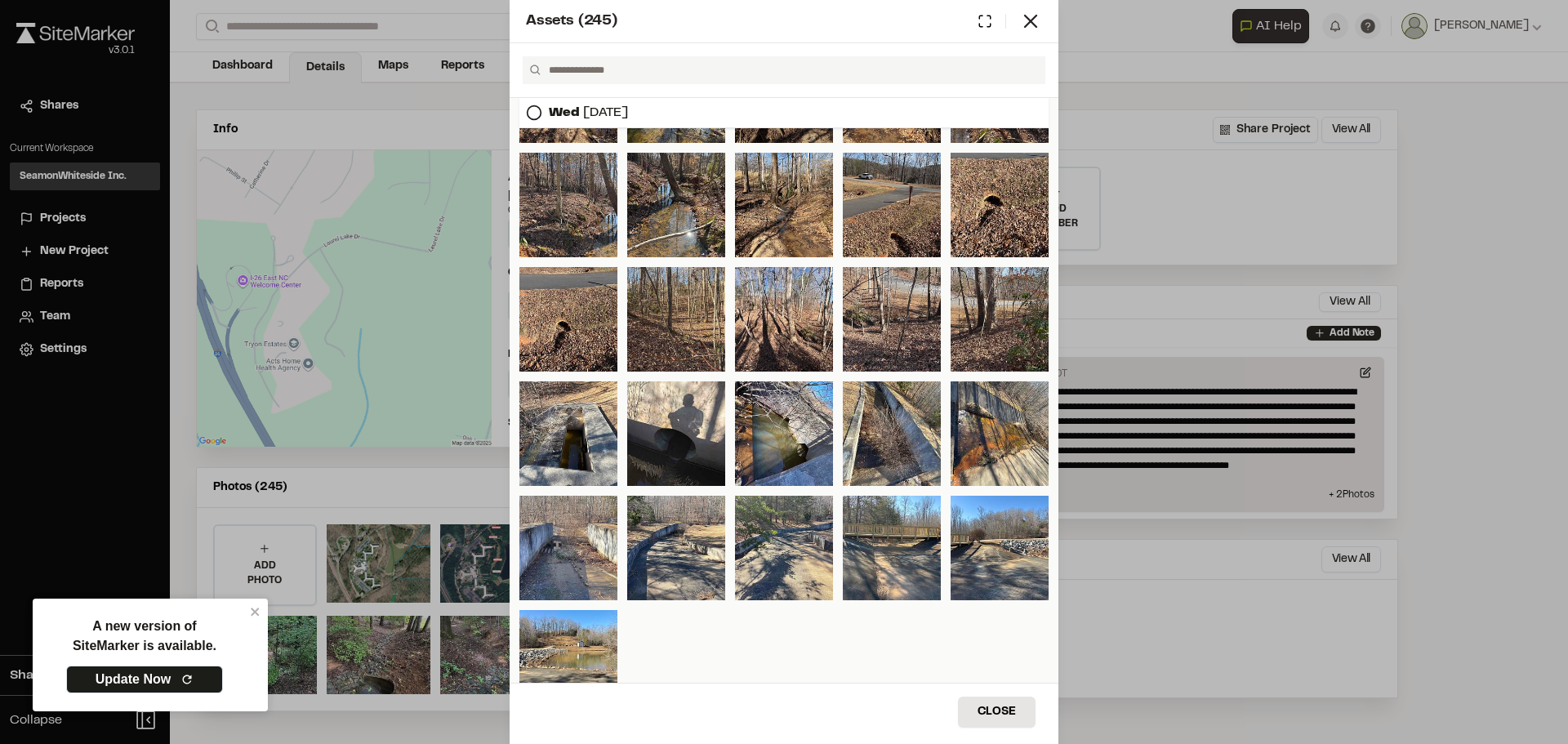
scroll to position [2540, 0]
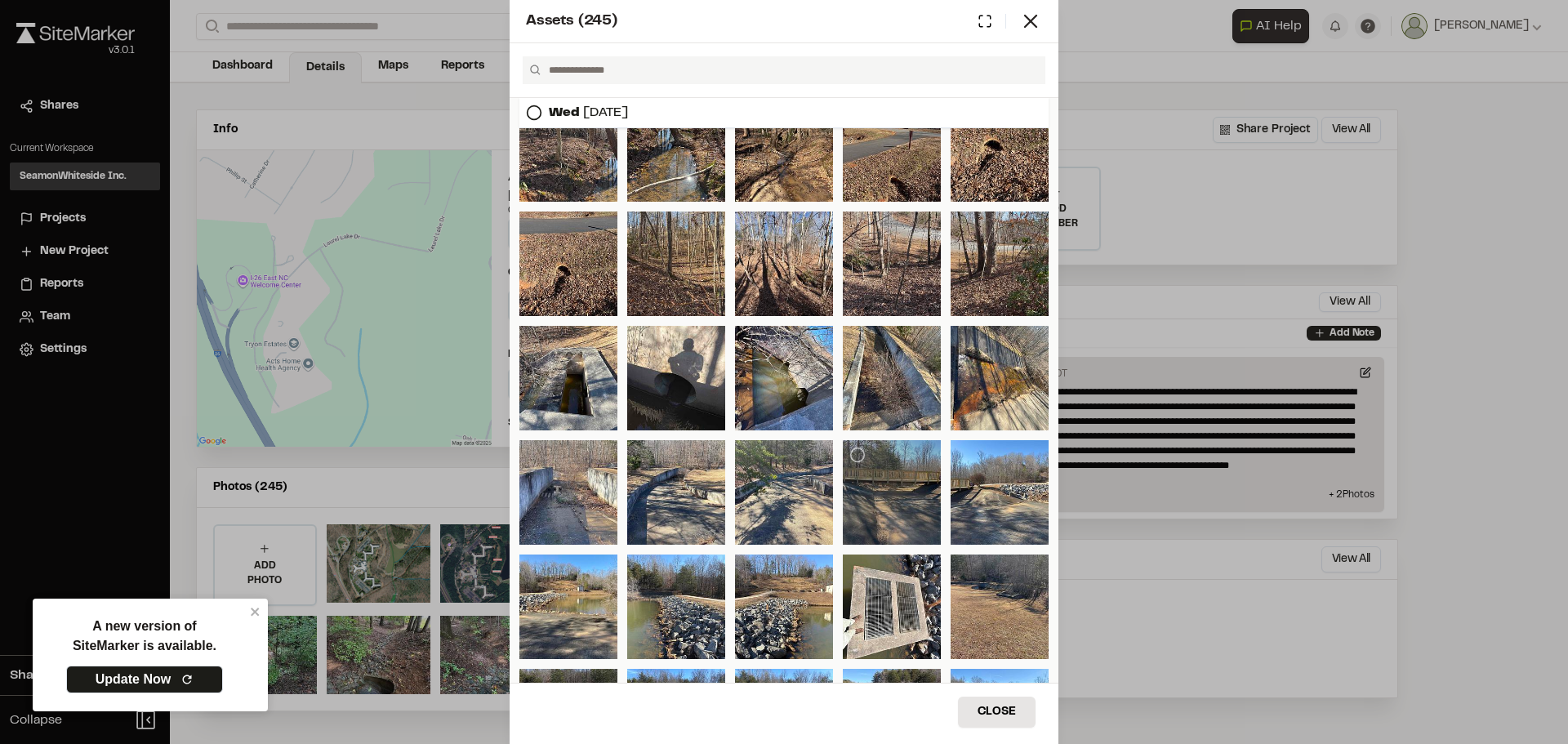
click at [894, 507] on div at bounding box center [892, 493] width 98 height 105
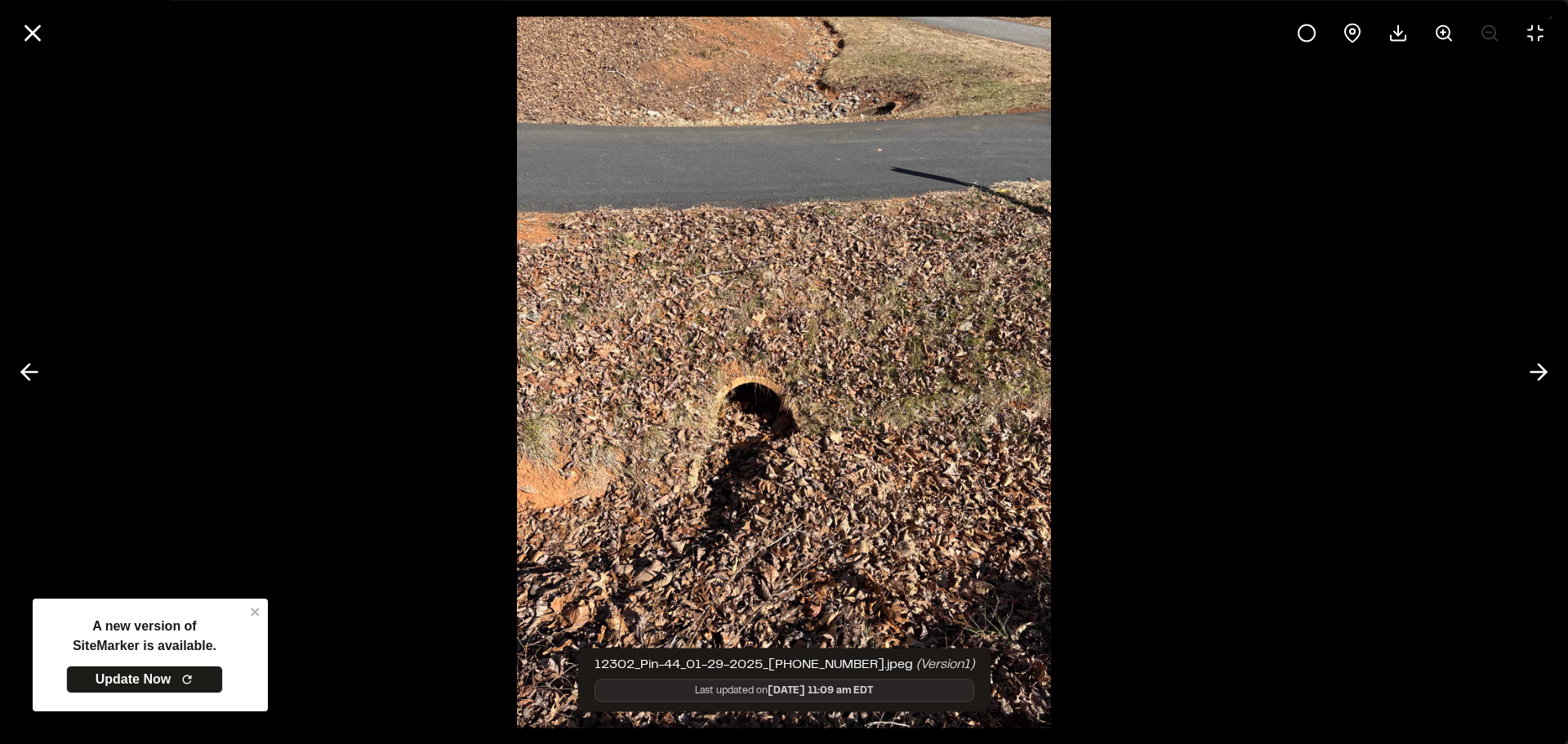
click at [1369, 174] on div at bounding box center [784, 372] width 1568 height 744
click at [25, 37] on icon at bounding box center [32, 33] width 28 height 28
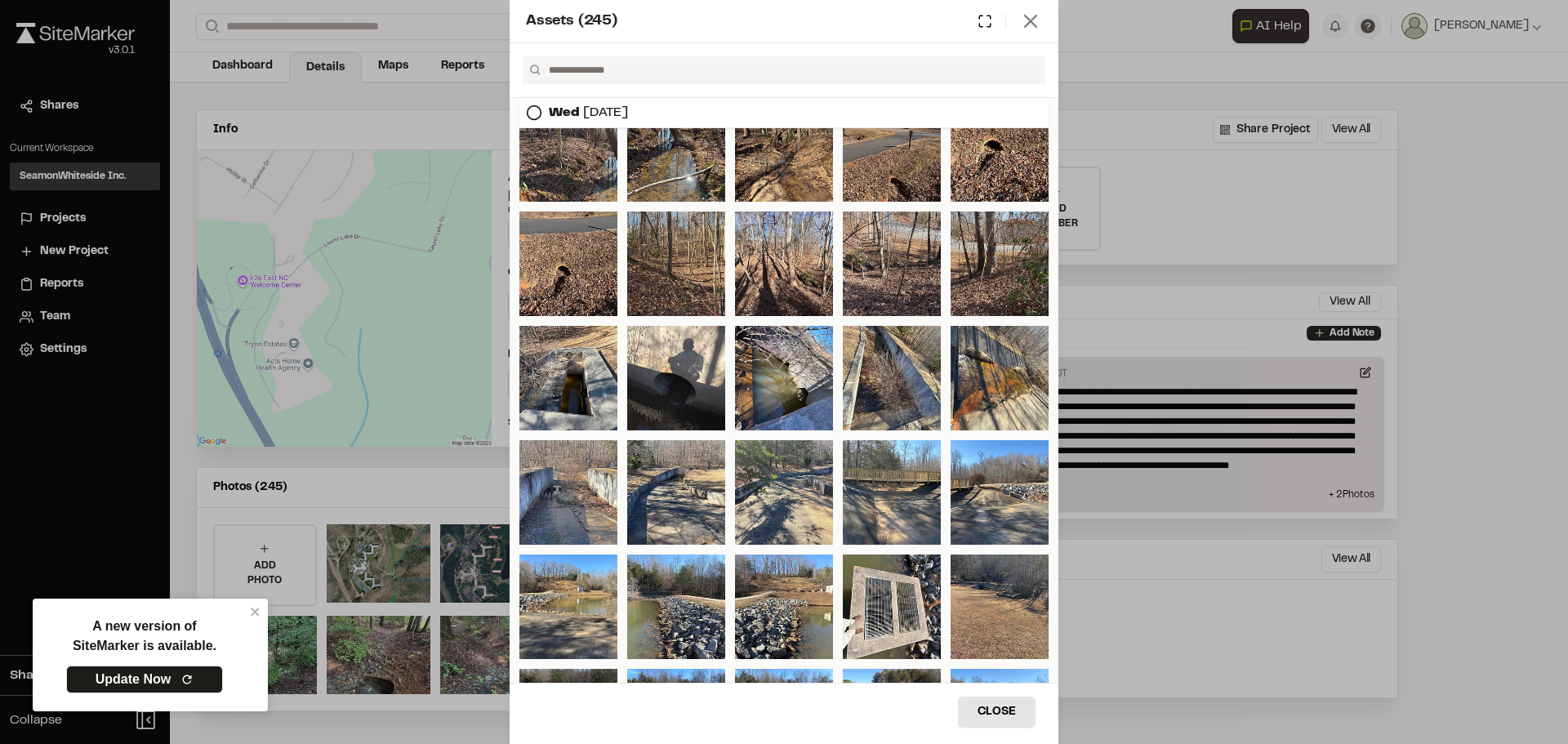
click at [1028, 22] on icon at bounding box center [1030, 21] width 23 height 23
